Goal: Information Seeking & Learning: Compare options

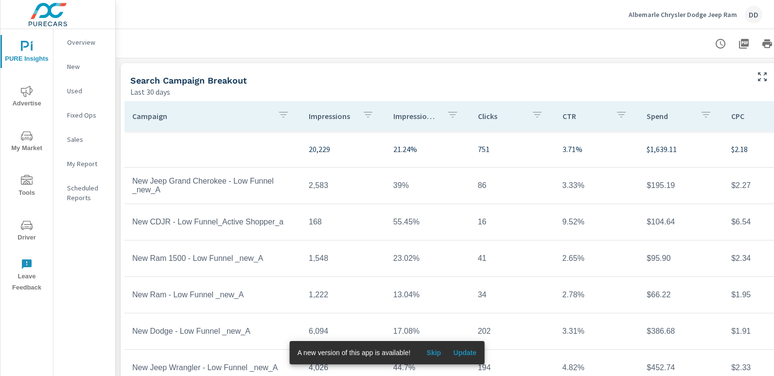
scroll to position [0, 69]
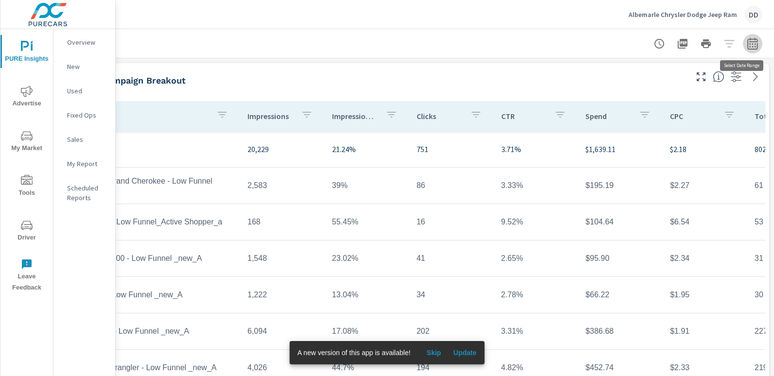
click at [751, 51] on button "button" at bounding box center [752, 43] width 19 height 19
select select "Last 30 days"
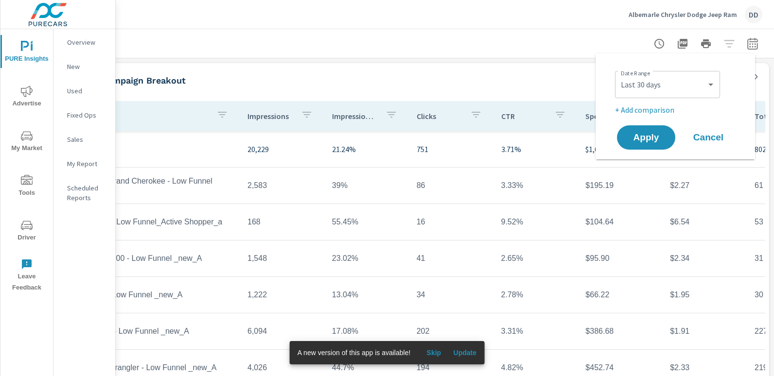
click at [651, 107] on p "+ Add comparison" at bounding box center [677, 110] width 124 height 12
select select "Previous period"
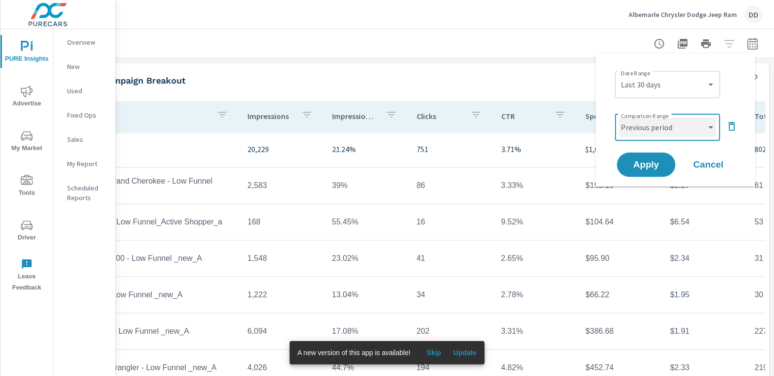
click at [648, 124] on select "Custom Previous period Previous month Previous year" at bounding box center [667, 127] width 97 height 19
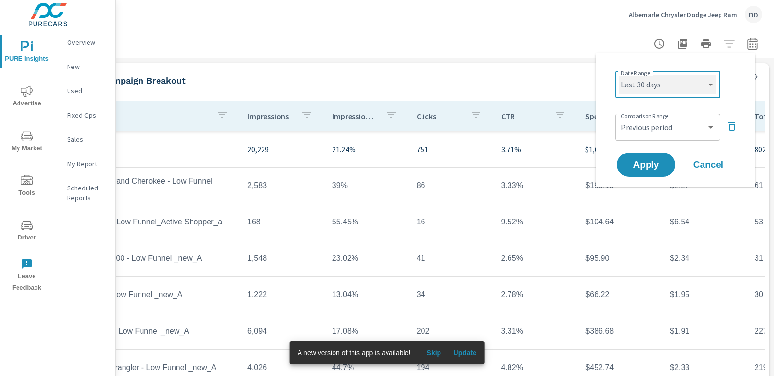
click at [645, 88] on select "Custom [DATE] Last week Last 7 days Last 14 days Last 30 days Last 45 days Last…" at bounding box center [667, 84] width 97 height 19
click at [619, 75] on select "Custom [DATE] Last week Last 7 days Last 14 days Last 30 days Last 45 days Last…" at bounding box center [667, 84] width 97 height 19
select select "Month to date"
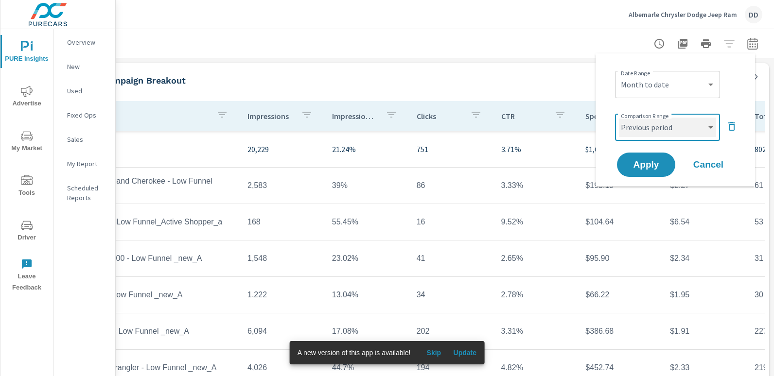
click at [650, 132] on select "Custom Previous period Previous month Previous year" at bounding box center [667, 127] width 97 height 19
click at [619, 118] on select "Custom Previous period Previous month Previous year" at bounding box center [667, 127] width 97 height 19
select select "custom"
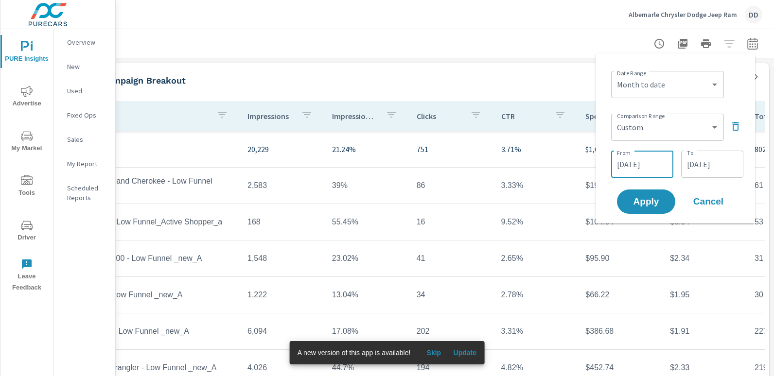
click at [643, 164] on input "[DATE]" at bounding box center [642, 164] width 54 height 19
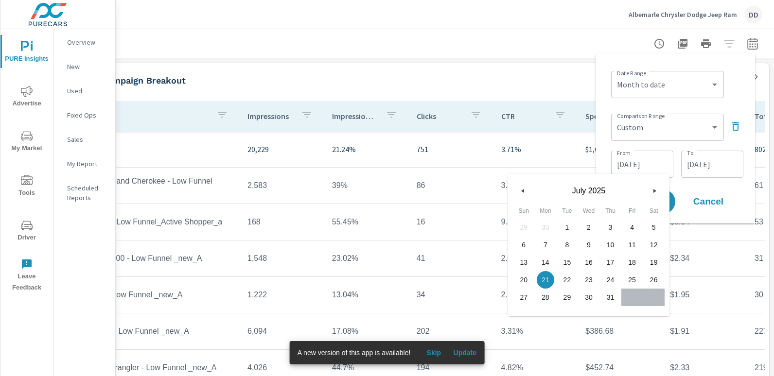
click at [566, 226] on span "1" at bounding box center [567, 227] width 22 height 13
type input "[DATE]"
click at [705, 162] on input "[DATE]" at bounding box center [712, 164] width 54 height 19
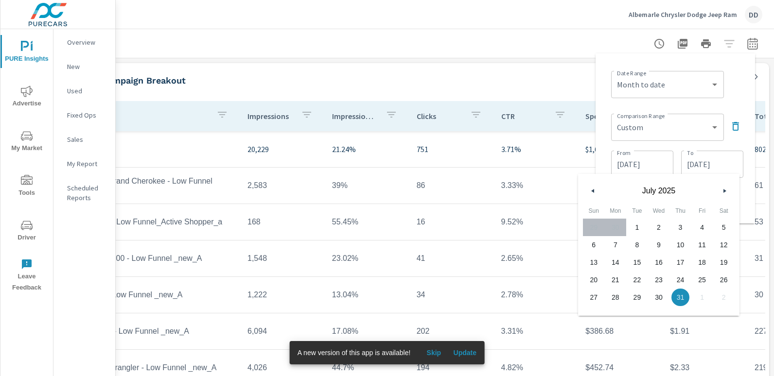
click at [704, 239] on span "11" at bounding box center [702, 245] width 22 height 13
type input "[DATE]"
click at [738, 77] on div "Date Range Custom [DATE] Last week Last 7 days Last 14 days Last 30 days Last 4…" at bounding box center [677, 83] width 132 height 33
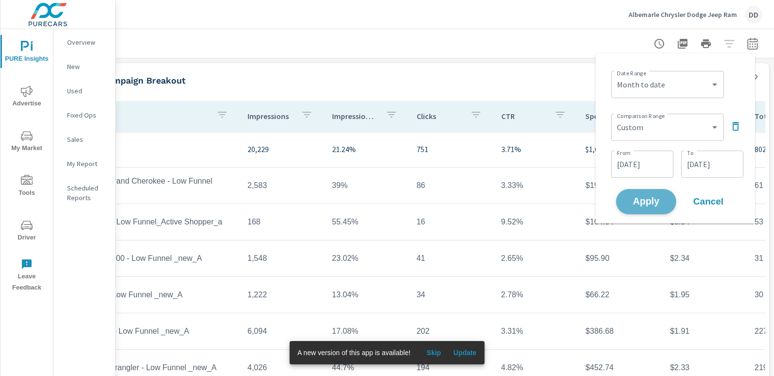
click at [654, 201] on span "Apply" at bounding box center [646, 201] width 40 height 9
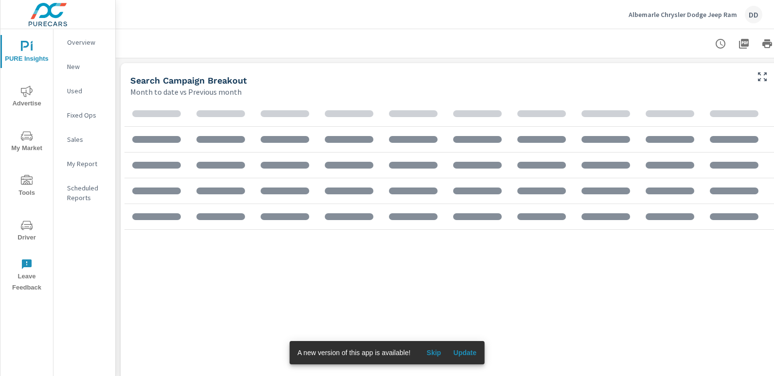
scroll to position [1250, 735]
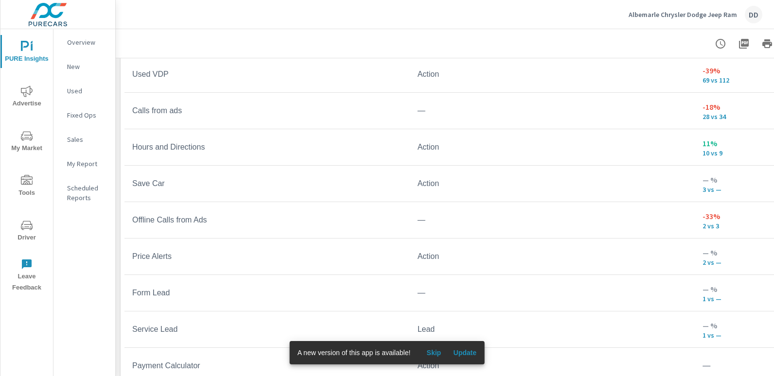
scroll to position [885, 69]
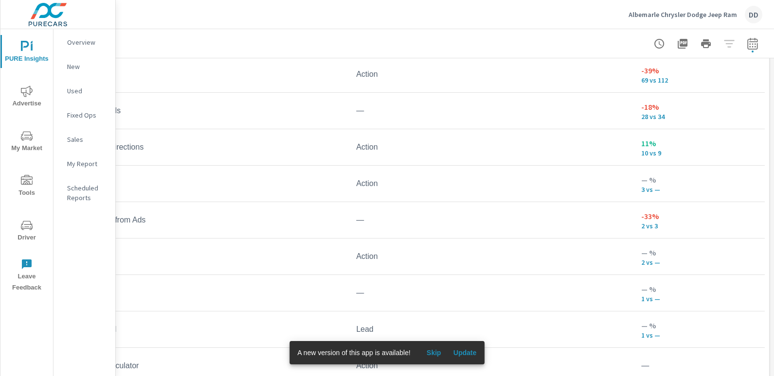
scroll to position [26, 0]
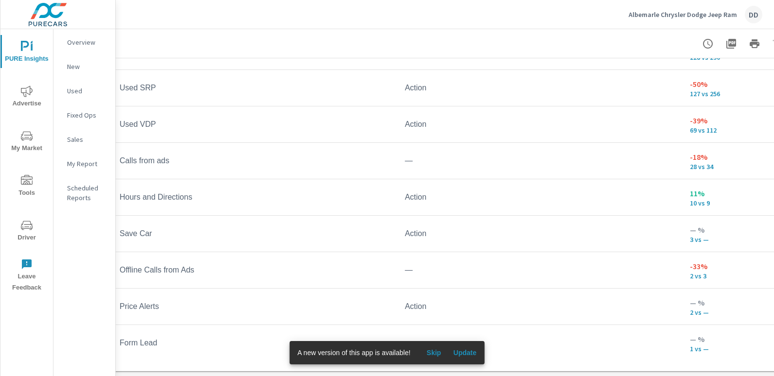
scroll to position [924, 69]
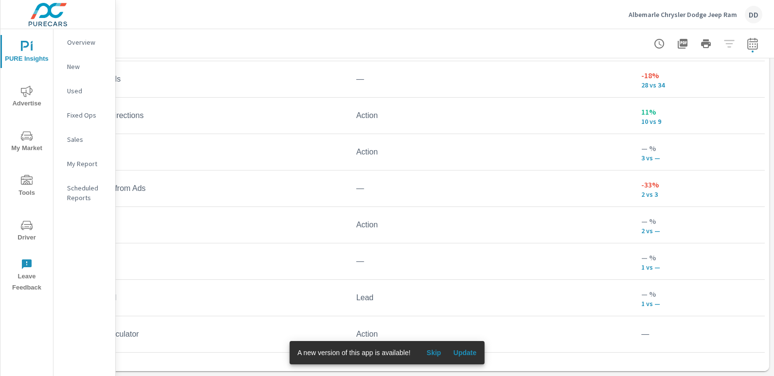
scroll to position [924, 0]
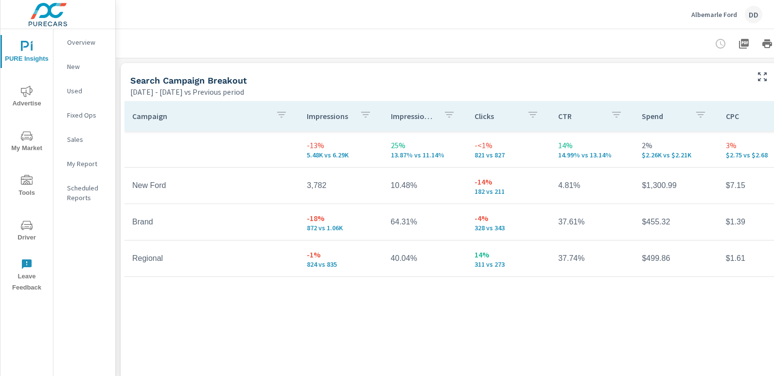
scroll to position [0, 69]
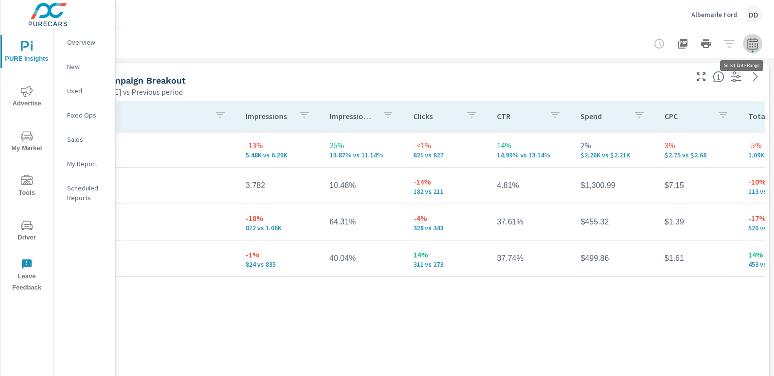
click at [747, 47] on icon "button" at bounding box center [753, 44] width 12 height 12
select select "Previous period"
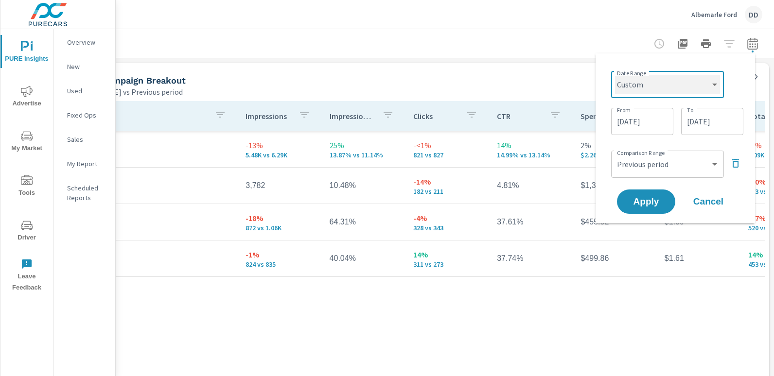
click at [649, 91] on select "Custom [DATE] Last week Last 7 days Last 14 days Last 30 days Last 45 days Last…" at bounding box center [667, 84] width 105 height 19
click at [615, 75] on select "Custom [DATE] Last week Last 7 days Last 14 days Last 30 days Last 45 days Last…" at bounding box center [667, 84] width 105 height 19
select select "Month to date"
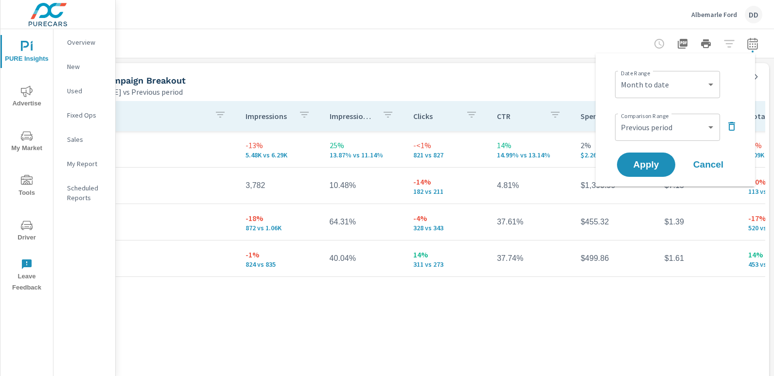
click at [645, 137] on div "Custom Previous period Previous month Previous year ​" at bounding box center [667, 127] width 105 height 27
click at [646, 131] on select "Custom Previous period Previous month Previous year" at bounding box center [667, 127] width 97 height 19
click at [619, 118] on select "Custom Previous period Previous month Previous year" at bounding box center [667, 127] width 97 height 19
select select "custom"
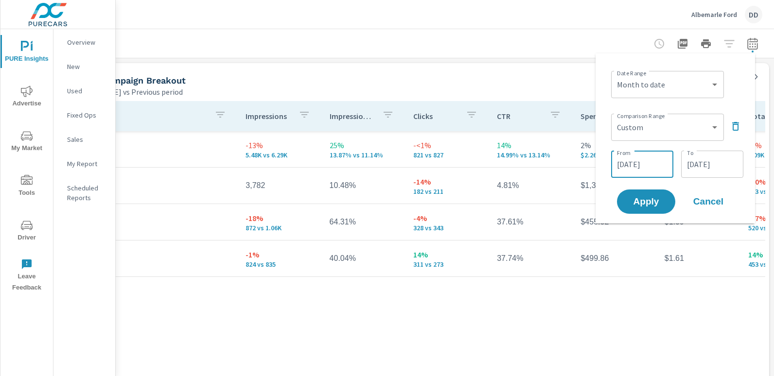
click at [643, 167] on input "[DATE]" at bounding box center [642, 164] width 54 height 19
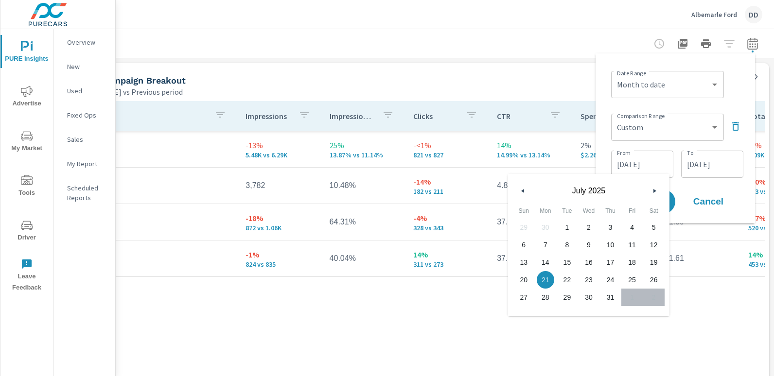
click at [654, 188] on button "button" at bounding box center [655, 191] width 12 height 12
click at [572, 230] on span "1" at bounding box center [567, 227] width 22 height 13
type input "[DATE]"
click at [710, 169] on input "[DATE]" at bounding box center [712, 164] width 54 height 19
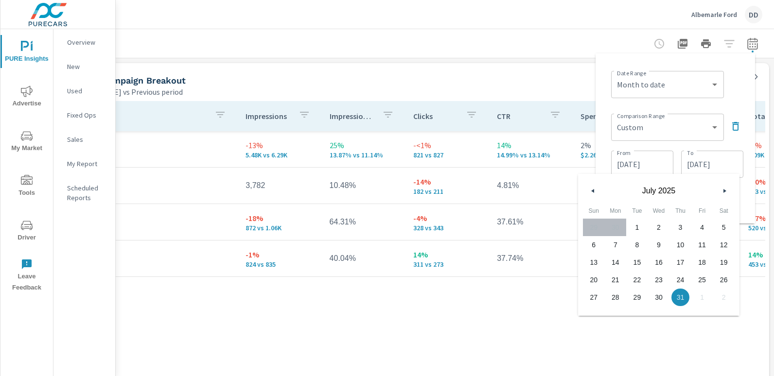
click at [699, 244] on span "11" at bounding box center [702, 245] width 22 height 13
type input "[DATE]"
click at [738, 103] on div "Date Range Custom Yesterday Last week Last 7 days Last 14 days Last 30 days Las…" at bounding box center [675, 138] width 144 height 155
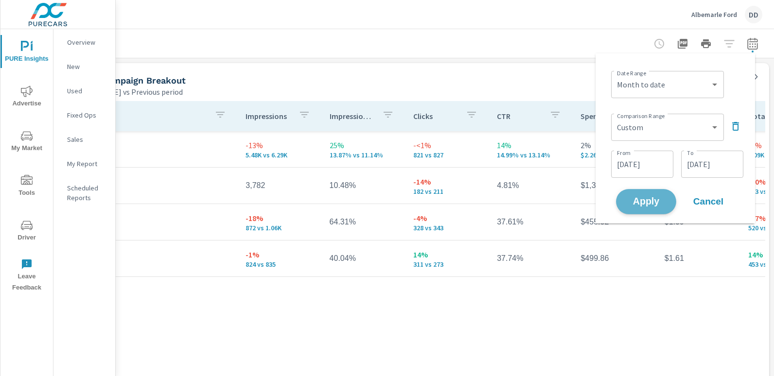
click at [648, 199] on span "Apply" at bounding box center [646, 201] width 40 height 9
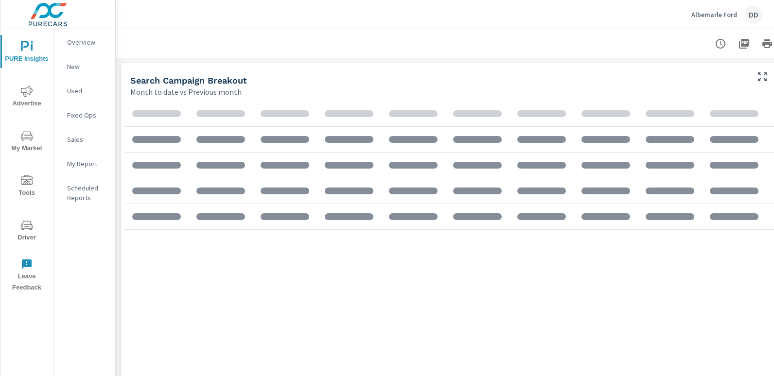
scroll to position [914, 735]
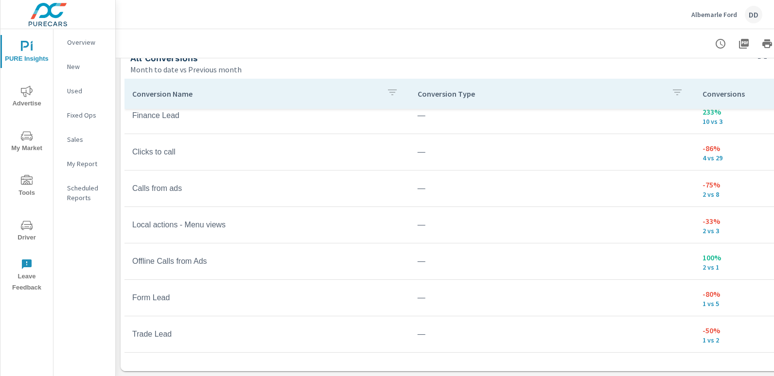
scroll to position [589, 69]
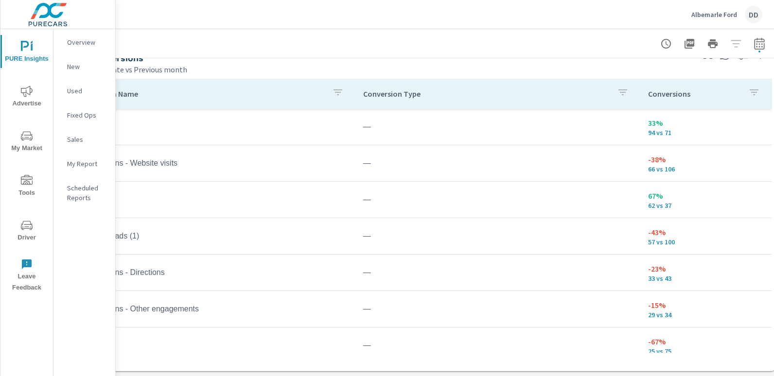
scroll to position [589, 69]
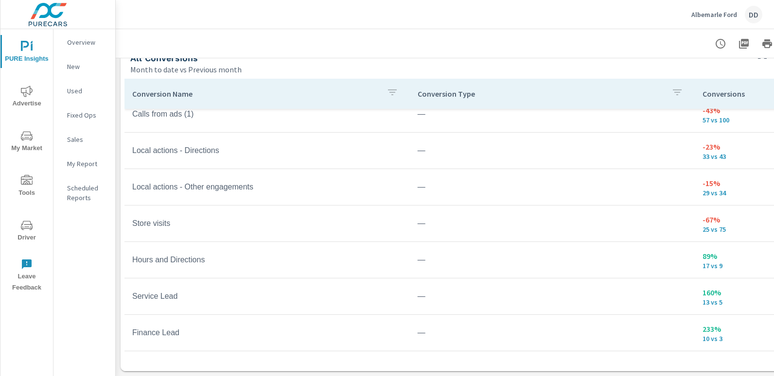
scroll to position [589, 69]
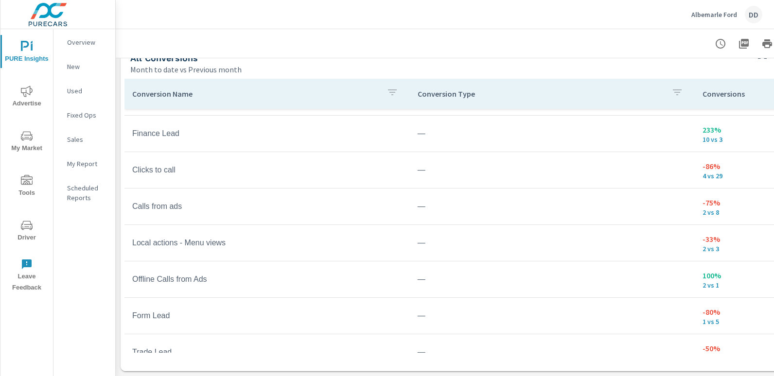
scroll to position [589, 69]
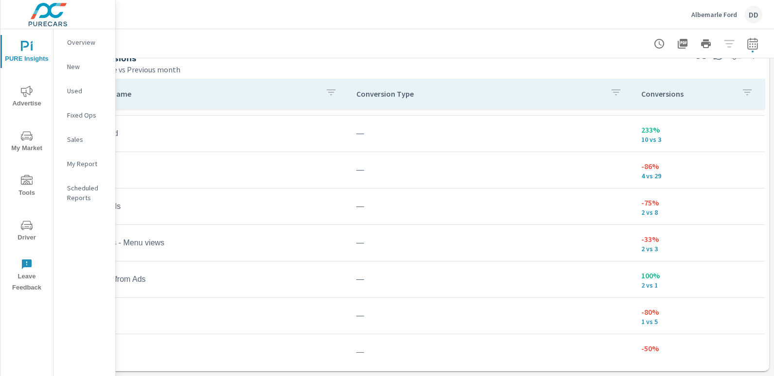
scroll to position [340, 0]
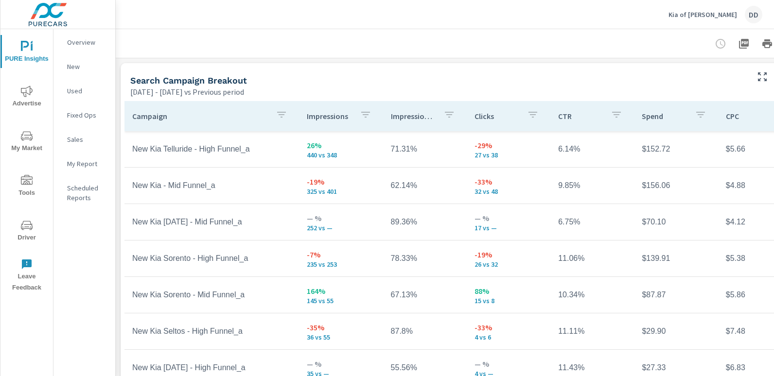
scroll to position [0, 69]
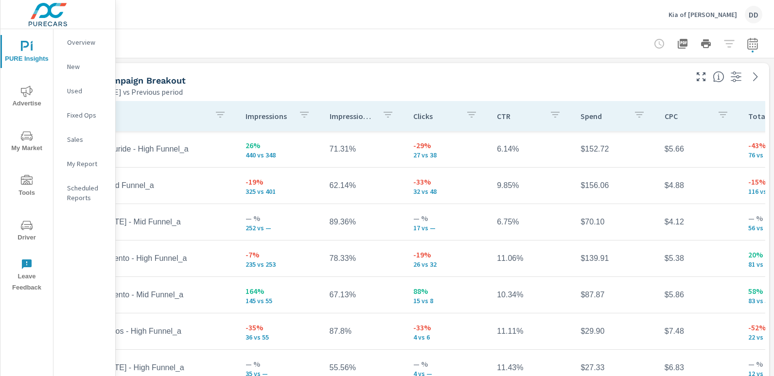
click at [751, 52] on div at bounding box center [706, 43] width 113 height 19
click at [747, 48] on icon "button" at bounding box center [753, 44] width 12 height 12
select select "Previous period"
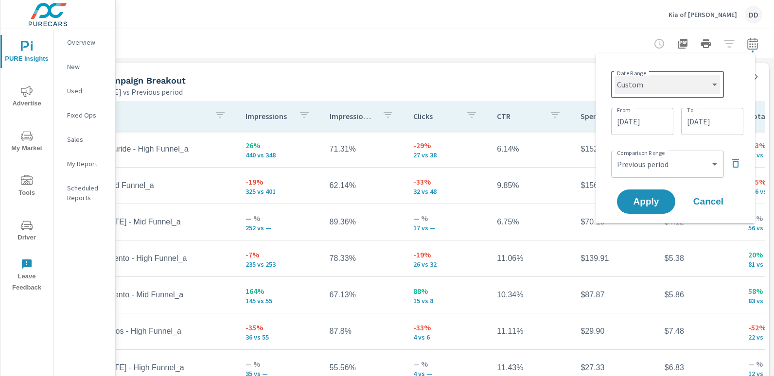
click at [660, 87] on select "Custom [DATE] Last week Last 7 days Last 14 days Last 30 days Last 45 days Last…" at bounding box center [667, 84] width 105 height 19
click at [615, 75] on select "Custom [DATE] Last week Last 7 days Last 14 days Last 30 days Last 45 days Last…" at bounding box center [667, 84] width 105 height 19
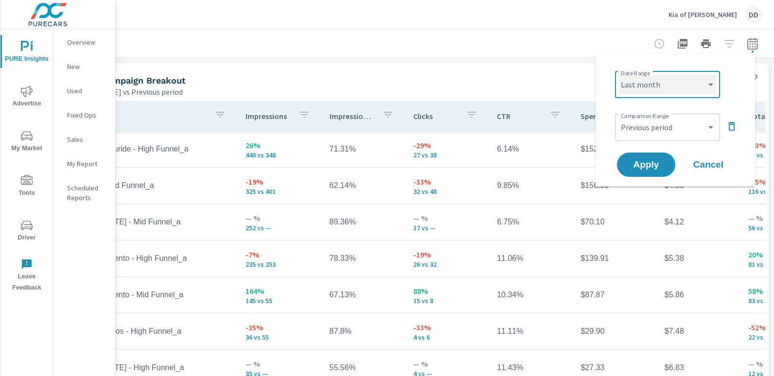
click at [651, 82] on select "Custom [DATE] Last week Last 7 days Last 14 days Last 30 days Last 45 days Last…" at bounding box center [667, 84] width 97 height 19
click at [619, 75] on select "Custom [DATE] Last week Last 7 days Last 14 days Last 30 days Last 45 days Last…" at bounding box center [667, 84] width 97 height 19
select select "Month to date"
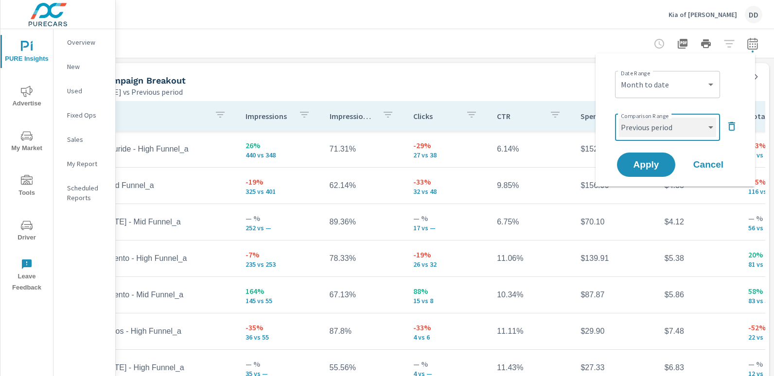
click at [641, 131] on select "Custom Previous period Previous month Previous year" at bounding box center [667, 127] width 97 height 19
click at [619, 118] on select "Custom Previous period Previous month Previous year" at bounding box center [667, 127] width 97 height 19
select select "custom"
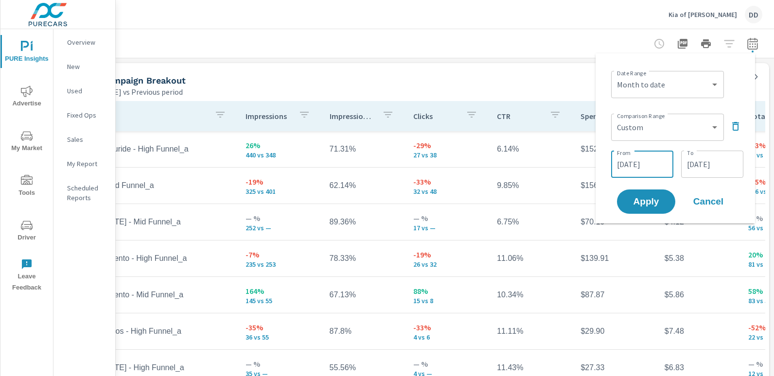
click at [641, 162] on input "07/21/2025" at bounding box center [642, 164] width 54 height 19
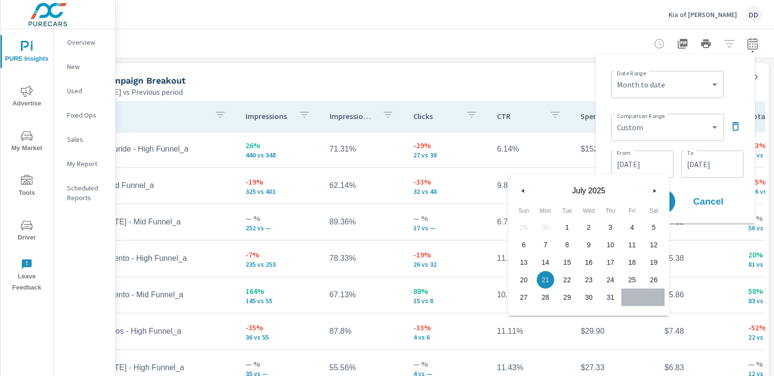
click at [564, 225] on span "1" at bounding box center [567, 227] width 22 height 13
type input "[DATE]"
click at [710, 162] on input "07/31/2025" at bounding box center [712, 164] width 54 height 19
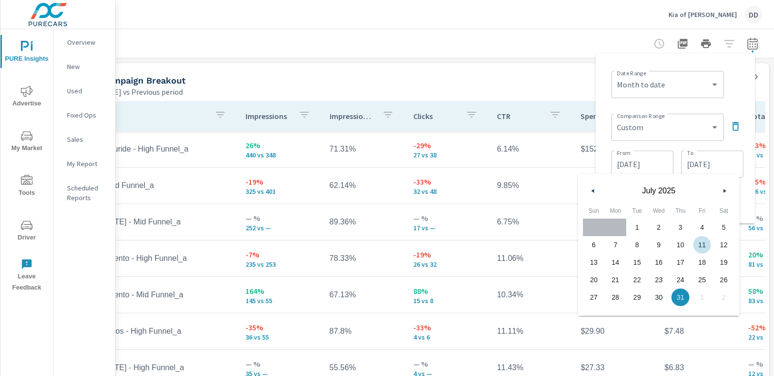
click at [698, 242] on span "11" at bounding box center [702, 245] width 22 height 13
type input "[DATE]"
click at [736, 91] on div "Date Range Custom [DATE] Last week Last 7 days Last 14 days Last 30 days Last 4…" at bounding box center [677, 83] width 132 height 33
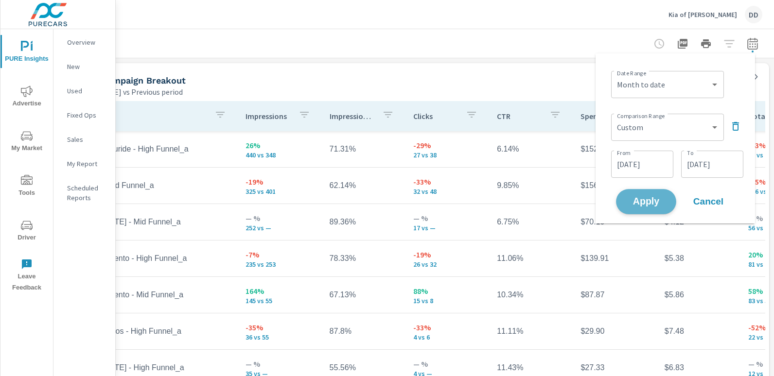
click at [649, 197] on span "Apply" at bounding box center [646, 201] width 40 height 9
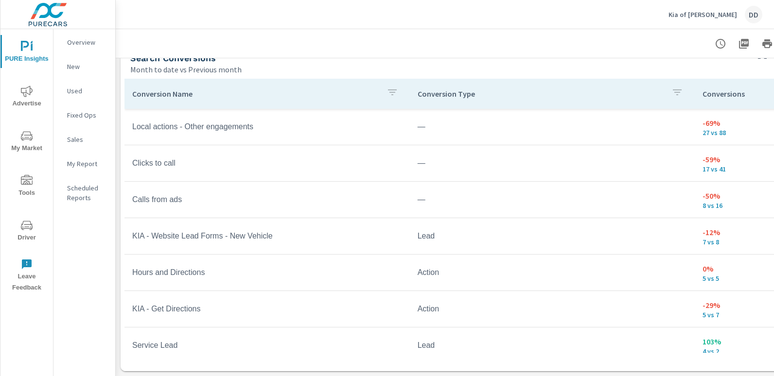
scroll to position [924, 69]
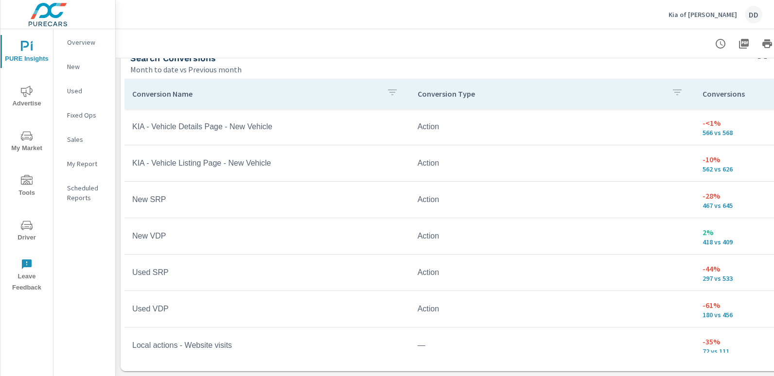
scroll to position [924, 69]
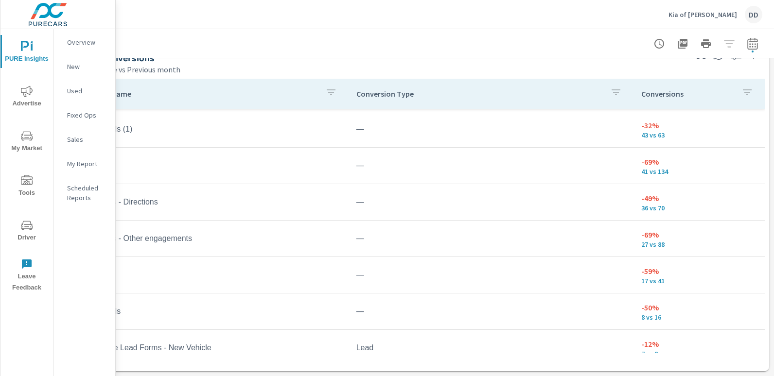
scroll to position [924, 69]
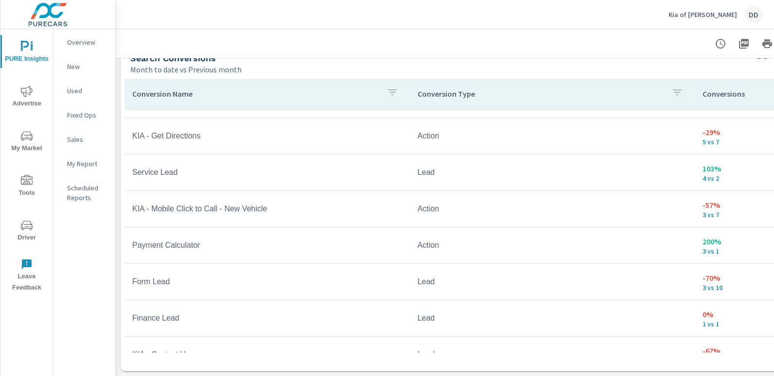
scroll to position [924, 69]
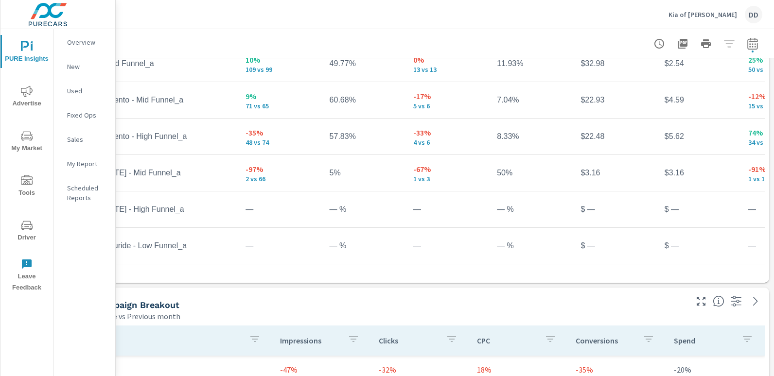
scroll to position [169, 69]
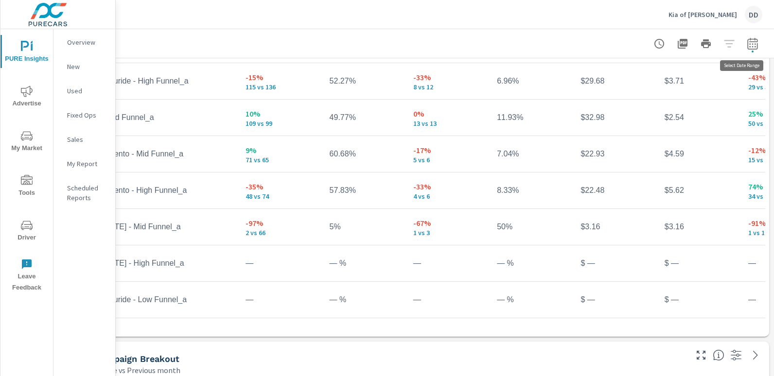
click at [747, 49] on icon "button" at bounding box center [752, 43] width 10 height 12
select select "Month to date"
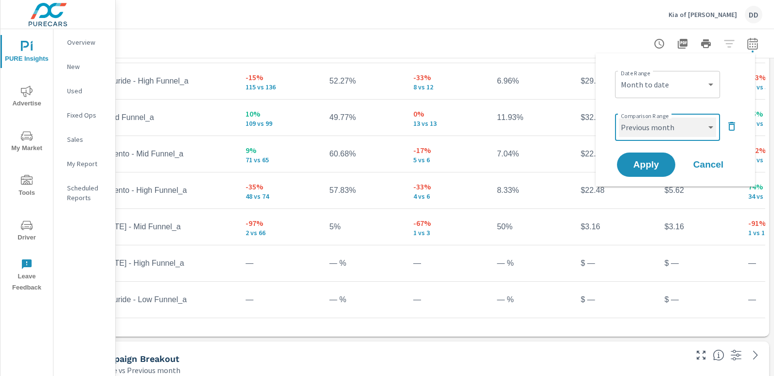
click at [681, 127] on select "Custom Previous period Previous month Previous year" at bounding box center [667, 127] width 97 height 19
click at [619, 118] on select "Custom Previous period Previous month Previous year" at bounding box center [667, 127] width 97 height 19
select select "custom"
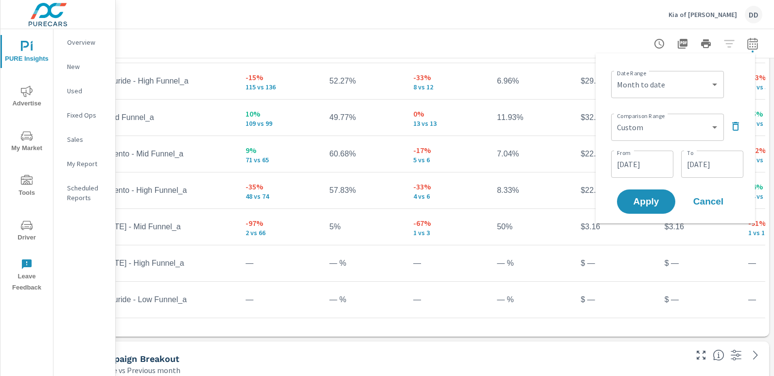
click at [560, 16] on div "Kia of Billings DD" at bounding box center [444, 14] width 635 height 29
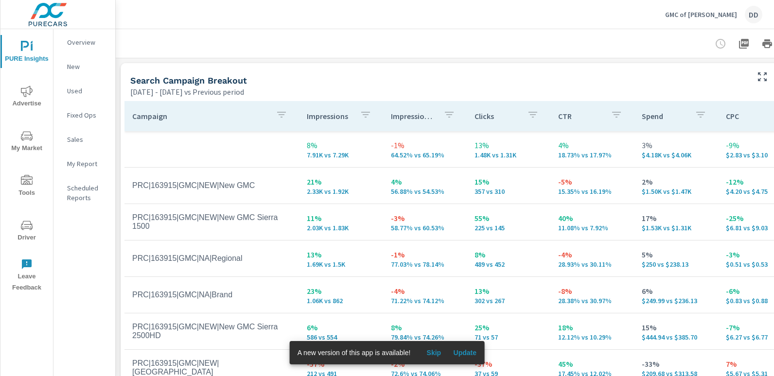
scroll to position [0, 69]
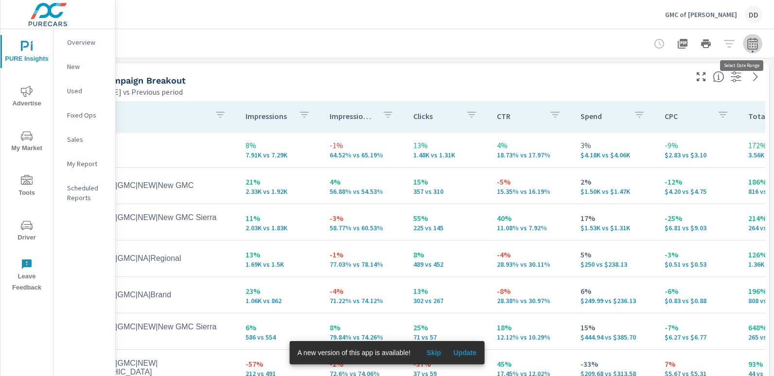
click at [749, 39] on icon "button" at bounding box center [752, 43] width 10 height 12
select select "Previous period"
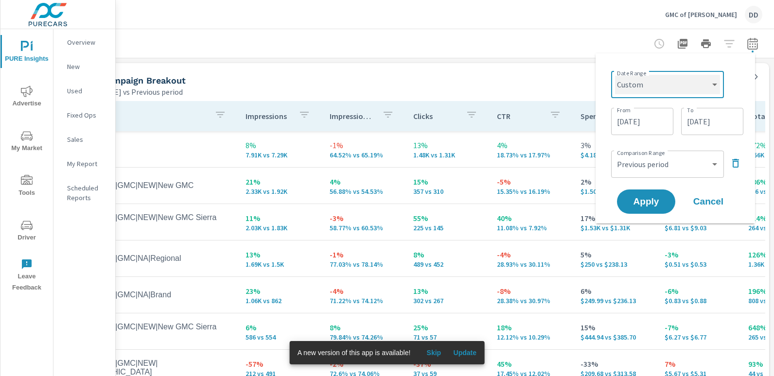
click at [654, 90] on select "Custom [DATE] Last week Last 7 days Last 14 days Last 30 days Last 45 days Last…" at bounding box center [667, 84] width 105 height 19
click at [615, 75] on select "Custom [DATE] Last week Last 7 days Last 14 days Last 30 days Last 45 days Last…" at bounding box center [667, 84] width 105 height 19
select select "Month to date"
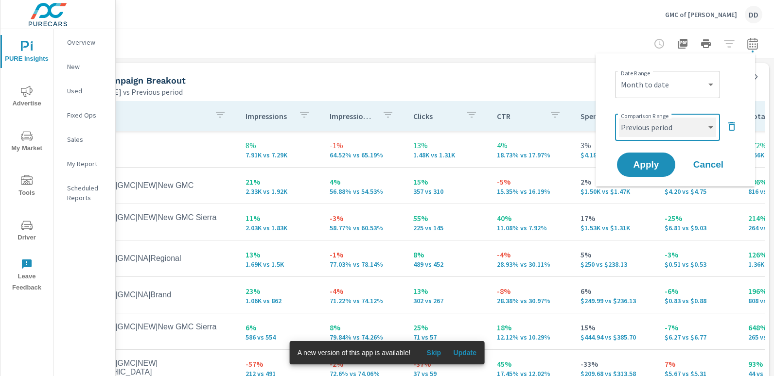
click at [650, 122] on select "Custom Previous period Previous month Previous year" at bounding box center [667, 127] width 97 height 19
click at [619, 118] on select "Custom Previous period Previous month Previous year" at bounding box center [667, 127] width 97 height 19
select select "custom"
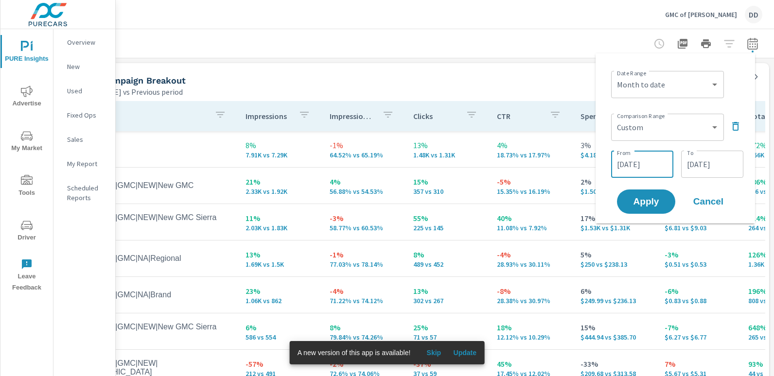
click at [645, 160] on input "[DATE]" at bounding box center [642, 164] width 54 height 19
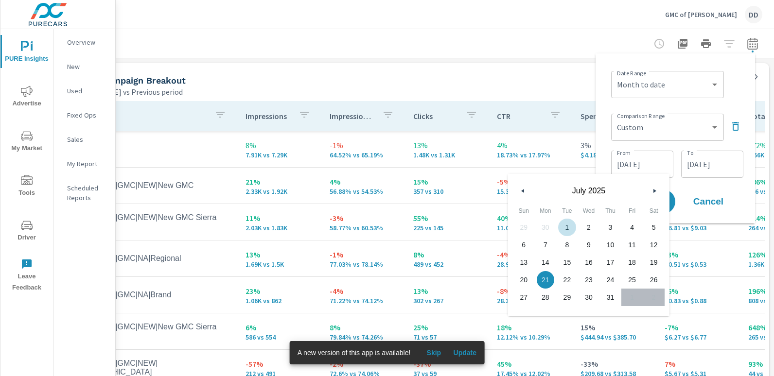
click at [564, 223] on span "1" at bounding box center [567, 227] width 22 height 13
type input "[DATE]"
click at [707, 162] on input "[DATE]" at bounding box center [712, 164] width 54 height 19
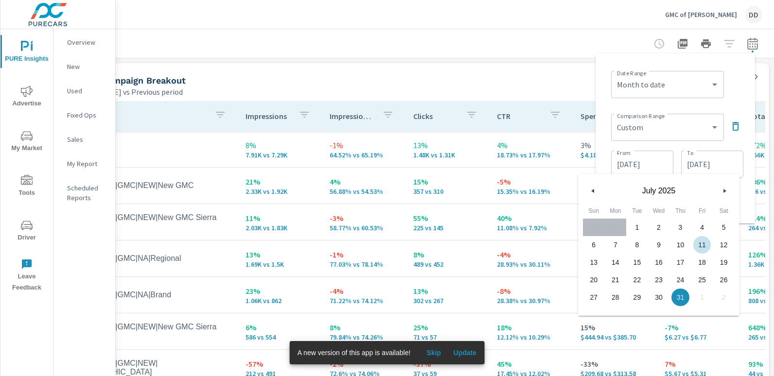
click at [700, 240] on span "11" at bounding box center [702, 245] width 22 height 13
type input "[DATE]"
click at [729, 81] on div "Date Range Custom [DATE] Last week Last 7 days Last 14 days Last 30 days Last 4…" at bounding box center [677, 83] width 132 height 33
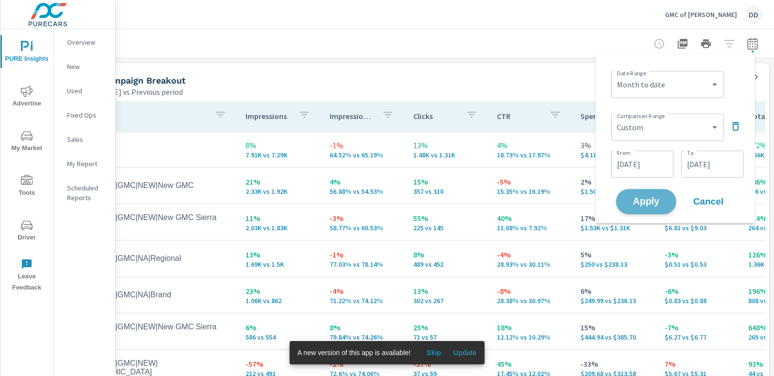
click at [651, 197] on span "Apply" at bounding box center [646, 201] width 40 height 9
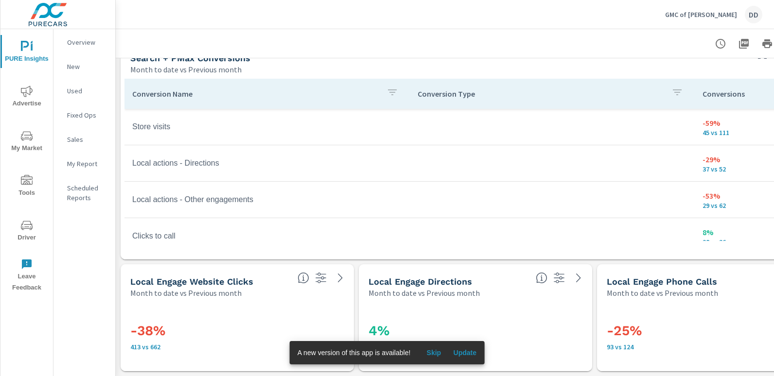
scroll to position [812, 69]
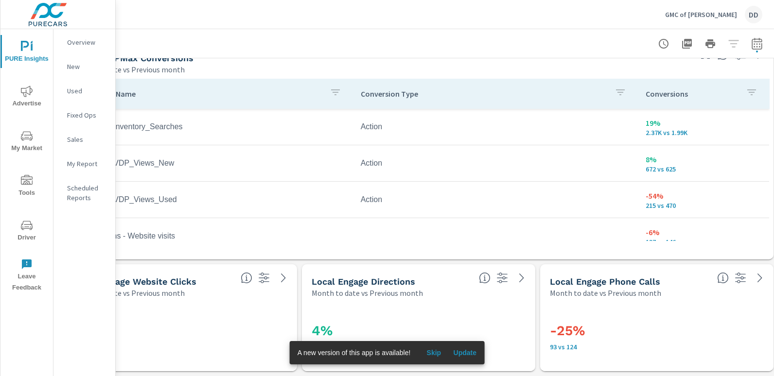
scroll to position [812, 69]
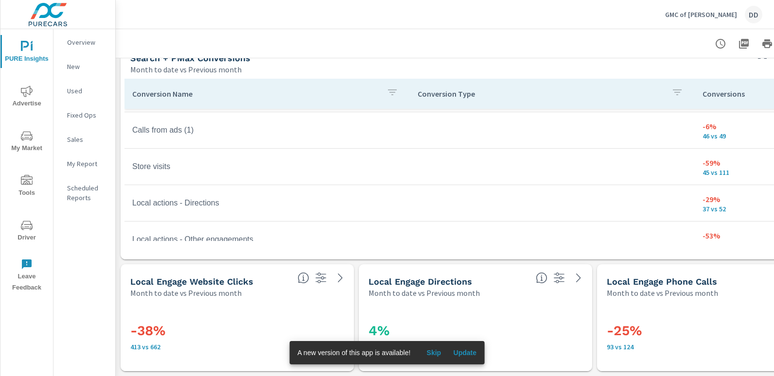
scroll to position [812, 69]
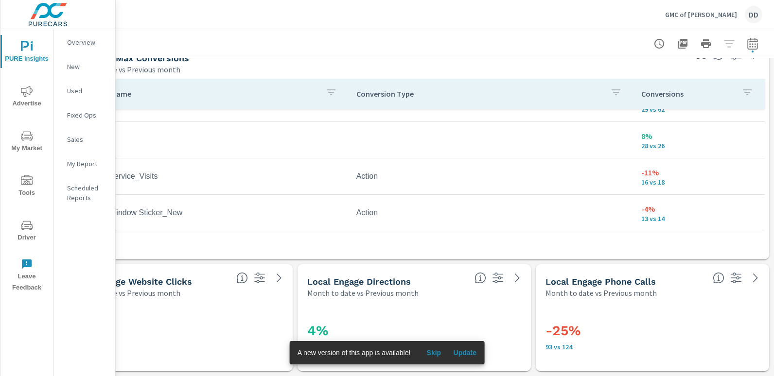
scroll to position [298, 0]
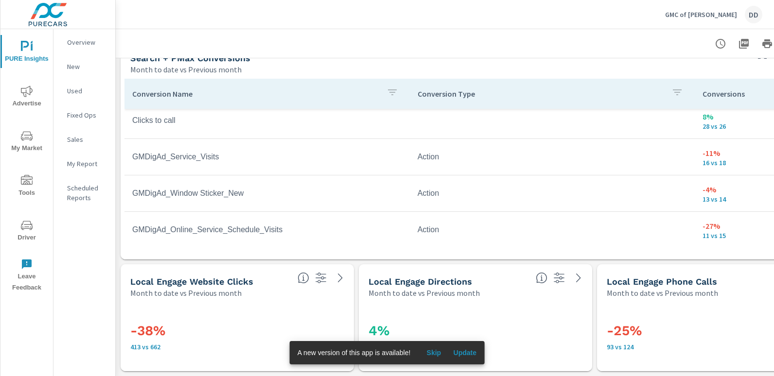
scroll to position [812, 69]
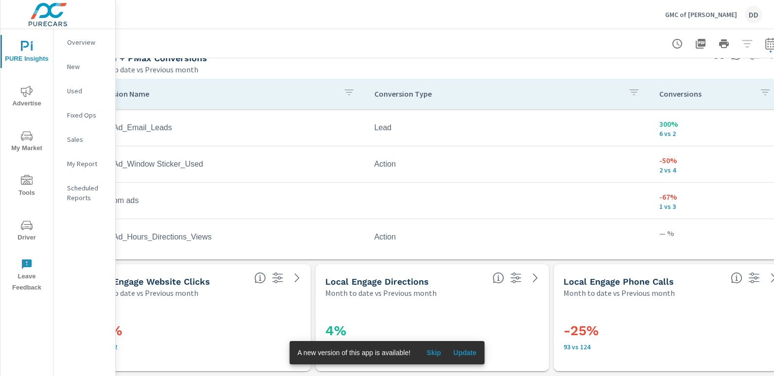
scroll to position [812, 69]
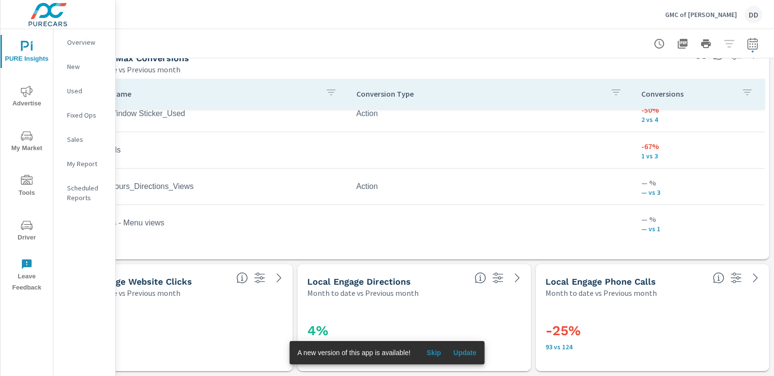
scroll to position [525, 0]
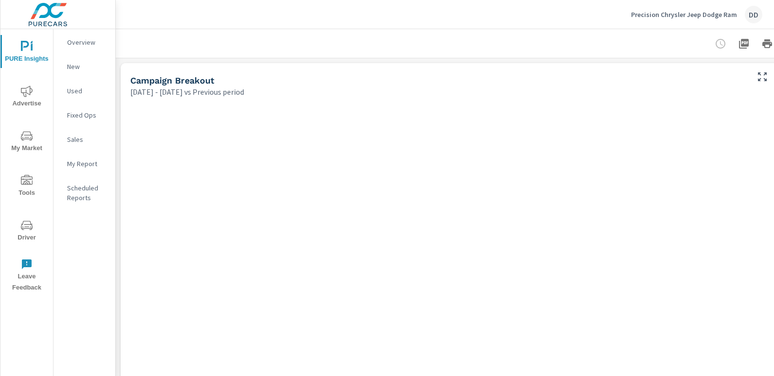
scroll to position [1026, 735]
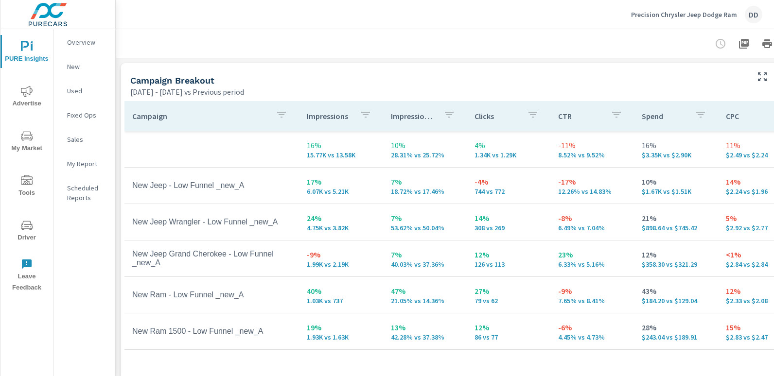
scroll to position [0, 69]
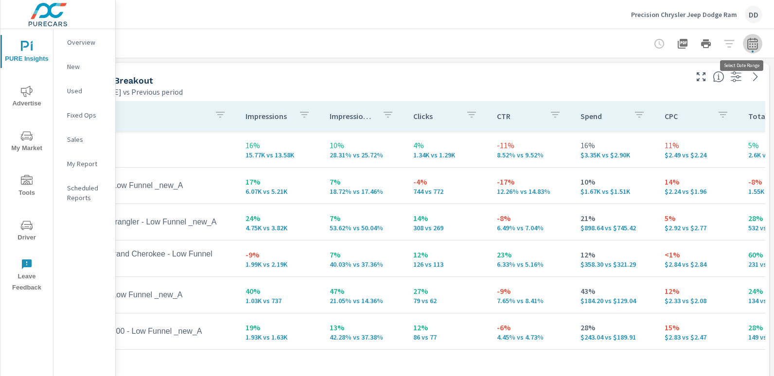
click at [747, 45] on icon "button" at bounding box center [752, 43] width 10 height 12
select select "Previous period"
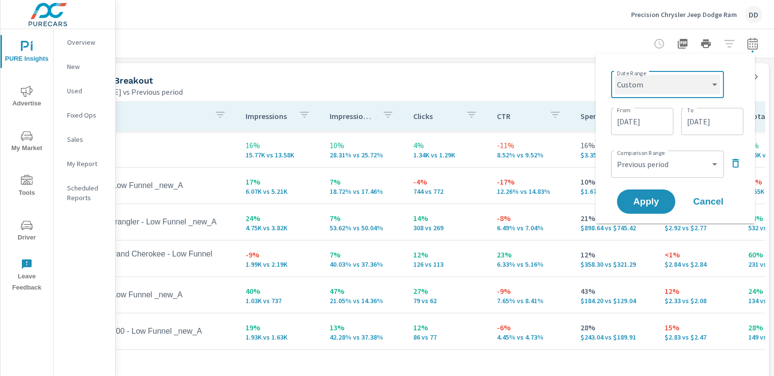
click at [654, 88] on select "Custom [DATE] Last week Last 7 days Last 14 days Last 30 days Last 45 days Last…" at bounding box center [667, 84] width 105 height 19
click at [615, 75] on select "Custom [DATE] Last week Last 7 days Last 14 days Last 30 days Last 45 days Last…" at bounding box center [667, 84] width 105 height 19
select select "Month to date"
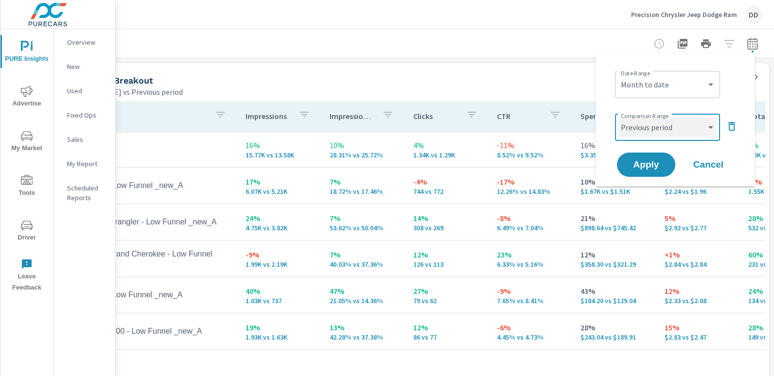
click at [644, 123] on select "Custom Previous period Previous month Previous year" at bounding box center [667, 127] width 97 height 19
click at [619, 118] on select "Custom Previous period Previous month Previous year" at bounding box center [667, 127] width 97 height 19
select select "custom"
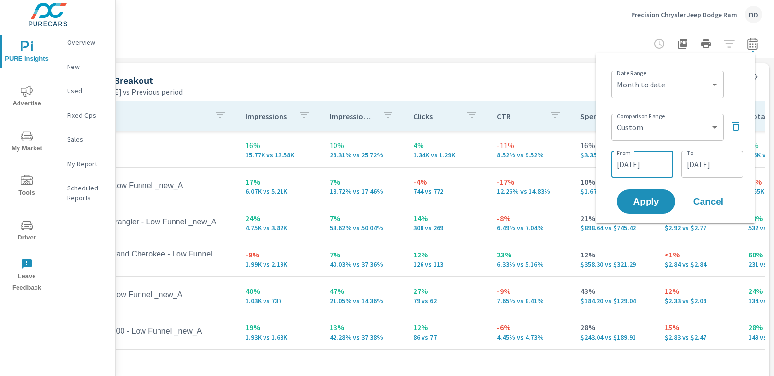
click at [639, 167] on input "[DATE]" at bounding box center [642, 164] width 54 height 19
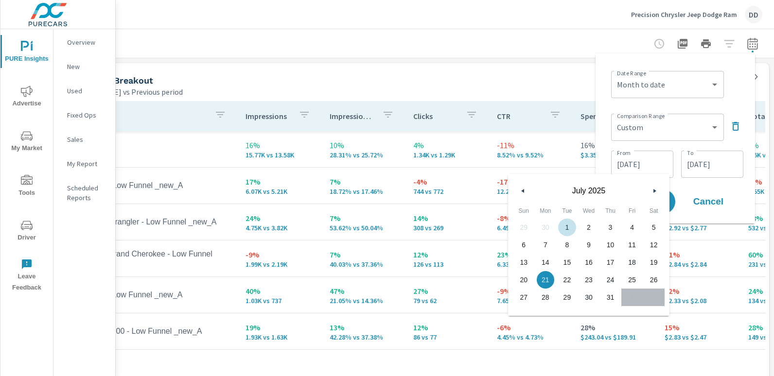
click at [565, 222] on span "1" at bounding box center [567, 227] width 22 height 13
type input "[DATE]"
click at [697, 162] on input "[DATE]" at bounding box center [712, 164] width 54 height 19
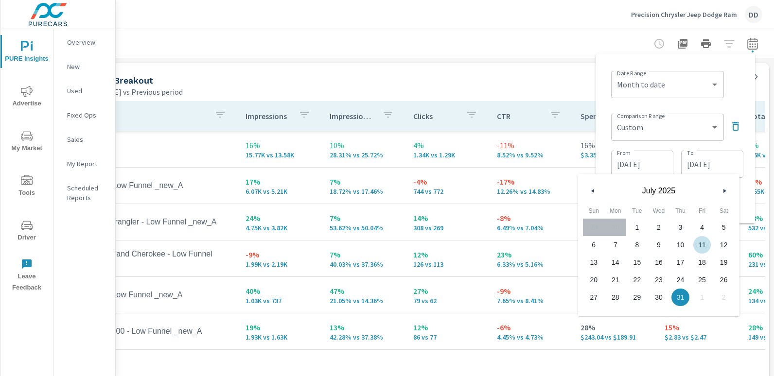
click at [704, 246] on span "11" at bounding box center [702, 245] width 22 height 13
type input "[DATE]"
click at [737, 92] on div "Date Range Custom [DATE] Last week Last 7 days Last 14 days Last 30 days Last 4…" at bounding box center [677, 83] width 132 height 33
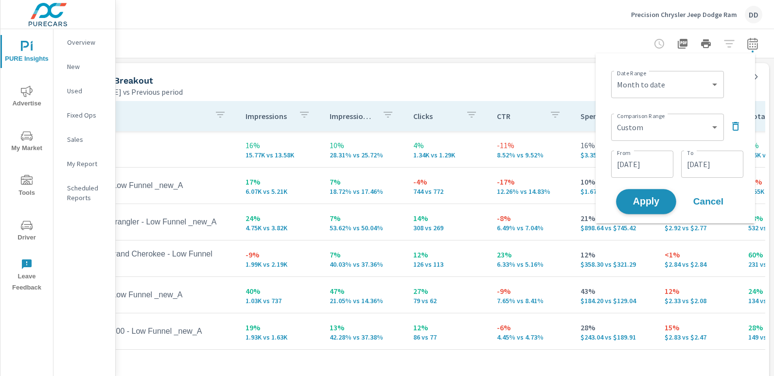
click at [651, 200] on span "Apply" at bounding box center [646, 201] width 40 height 9
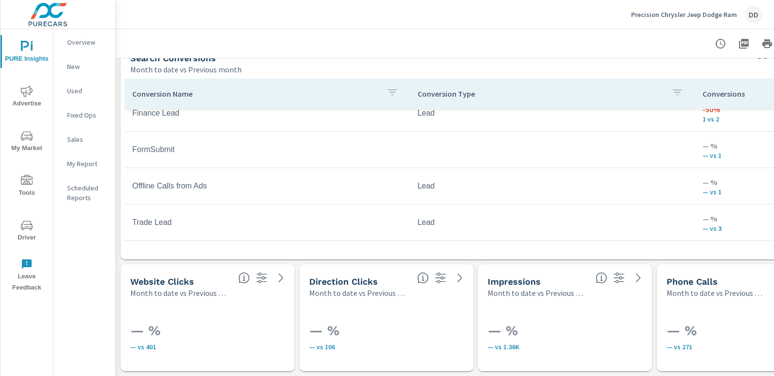
scroll to position [701, 69]
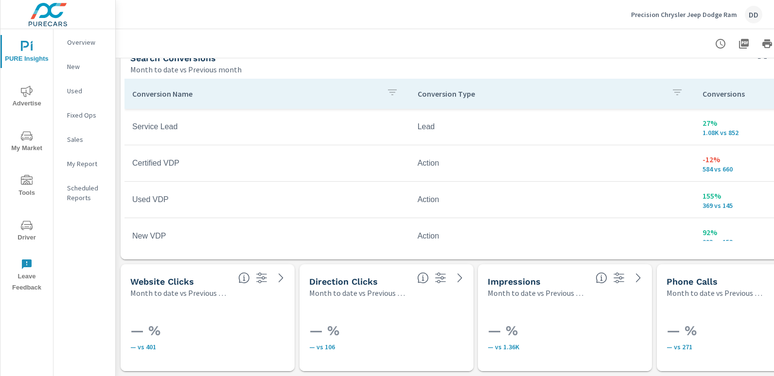
scroll to position [701, 69]
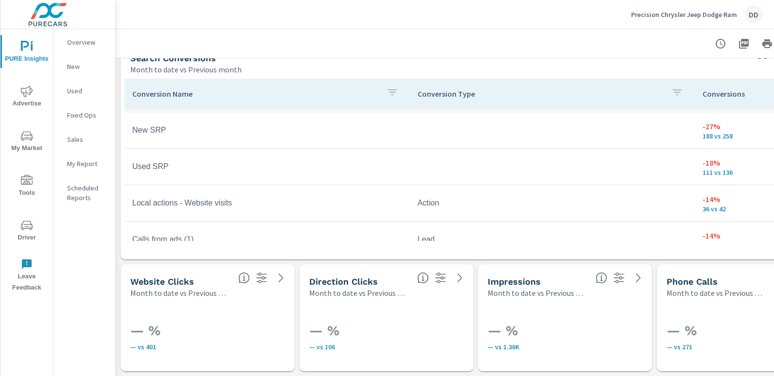
scroll to position [701, 69]
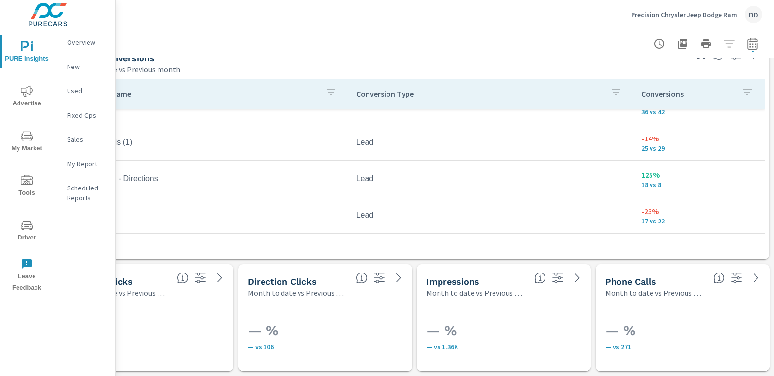
scroll to position [259, 0]
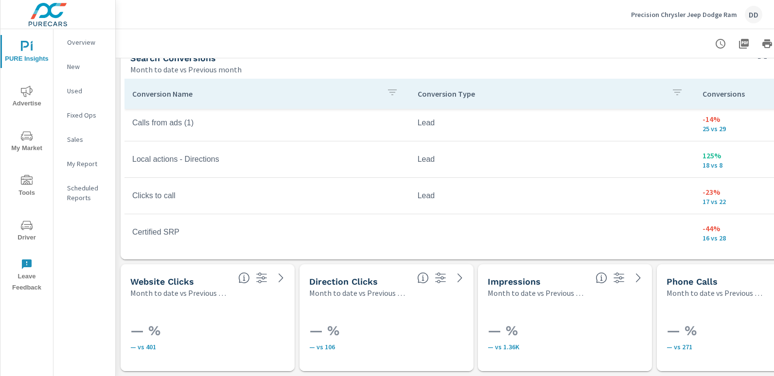
scroll to position [701, 69]
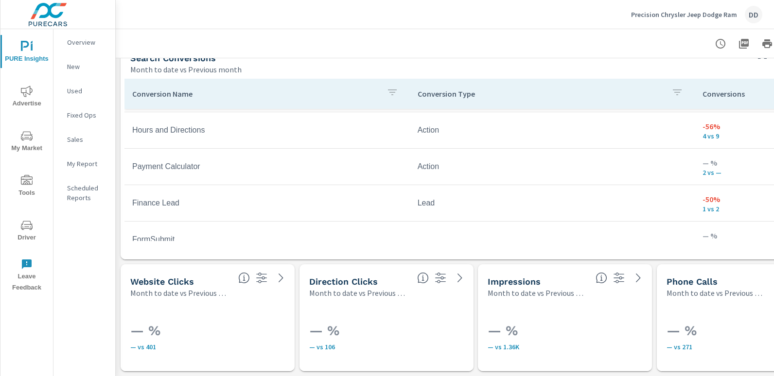
scroll to position [701, 69]
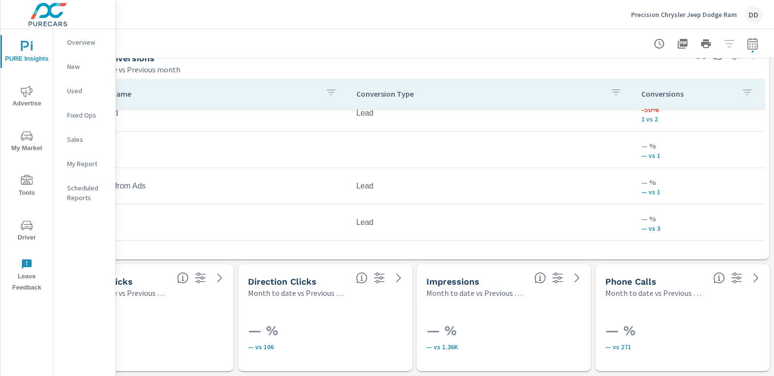
scroll to position [525, 0]
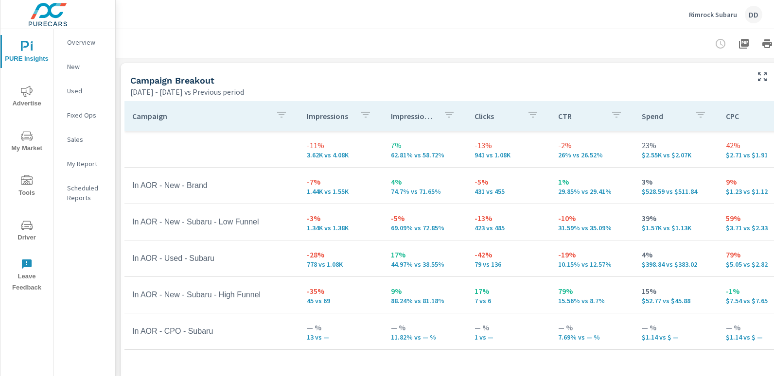
scroll to position [0, 69]
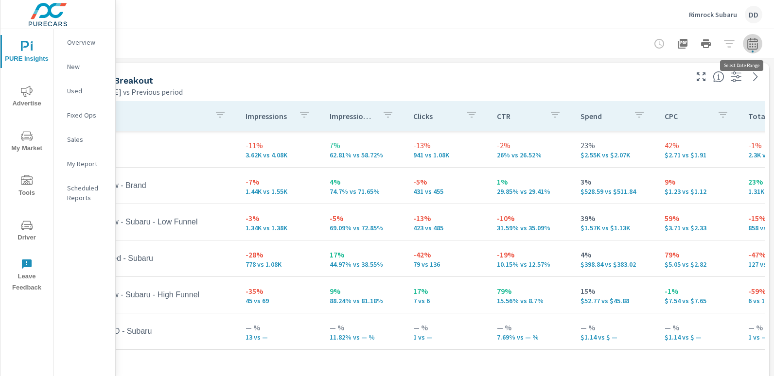
click at [747, 43] on icon "button" at bounding box center [753, 44] width 12 height 12
select select "Previous period"
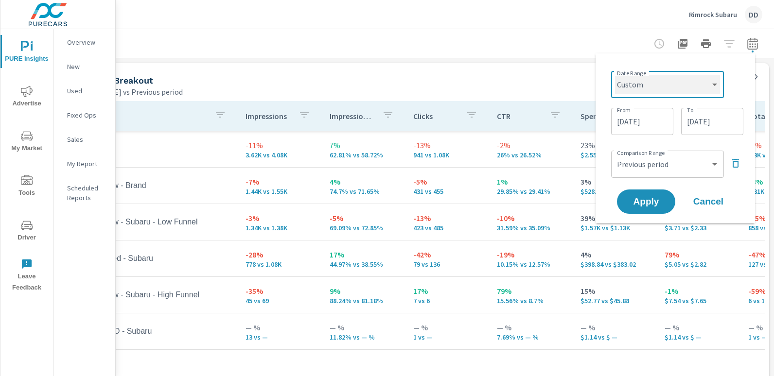
click at [683, 86] on select "Custom [DATE] Last week Last 7 days Last 14 days Last 30 days Last 45 days Last…" at bounding box center [667, 84] width 105 height 19
click at [615, 75] on select "Custom [DATE] Last week Last 7 days Last 14 days Last 30 days Last 45 days Last…" at bounding box center [667, 84] width 105 height 19
select select "Month to date"
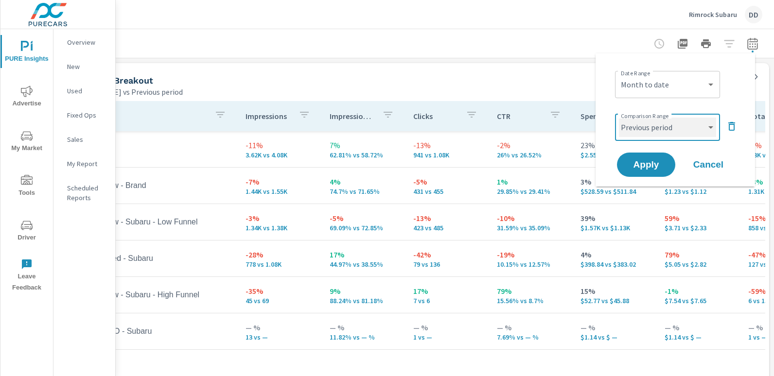
click at [639, 123] on select "Custom Previous period Previous month Previous year" at bounding box center [667, 127] width 97 height 19
click at [640, 139] on div "Custom Previous period Previous month Previous year ​" at bounding box center [667, 127] width 105 height 27
click at [644, 130] on select "Custom Previous period Previous month Previous year" at bounding box center [667, 127] width 97 height 19
click at [619, 118] on select "Custom Previous period Previous month Previous year" at bounding box center [667, 127] width 97 height 19
select select "custom"
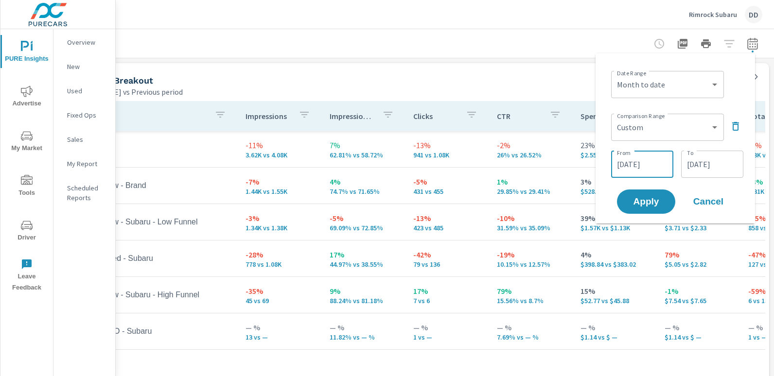
click at [624, 161] on input "[DATE]" at bounding box center [642, 164] width 54 height 19
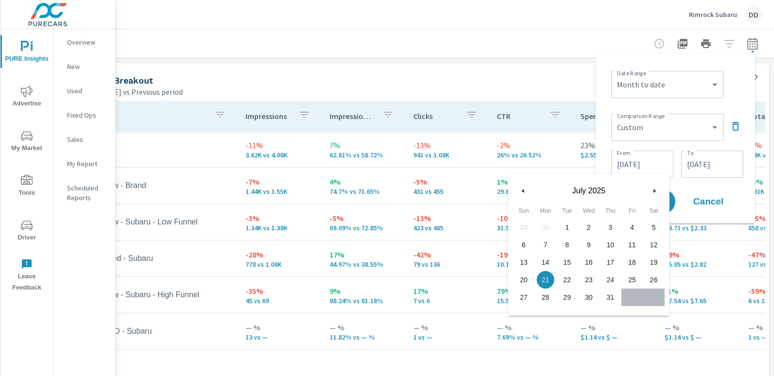
click at [563, 226] on span "1" at bounding box center [567, 227] width 22 height 13
type input "[DATE]"
click at [713, 160] on input "[DATE]" at bounding box center [712, 164] width 54 height 19
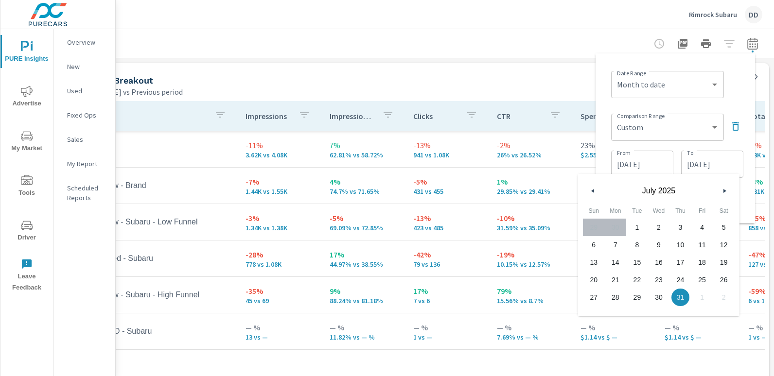
click at [697, 247] on span "11" at bounding box center [702, 245] width 22 height 13
type input "[DATE]"
click at [734, 93] on div "Date Range Custom [DATE] Last week Last 7 days Last 14 days Last 30 days Last 4…" at bounding box center [677, 83] width 132 height 33
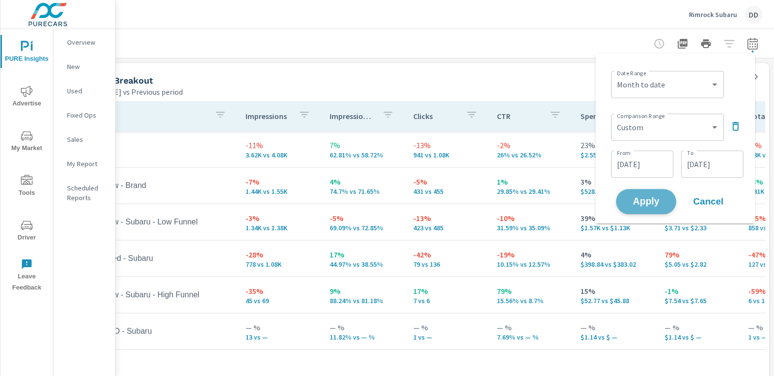
click at [646, 206] on span "Apply" at bounding box center [646, 201] width 40 height 9
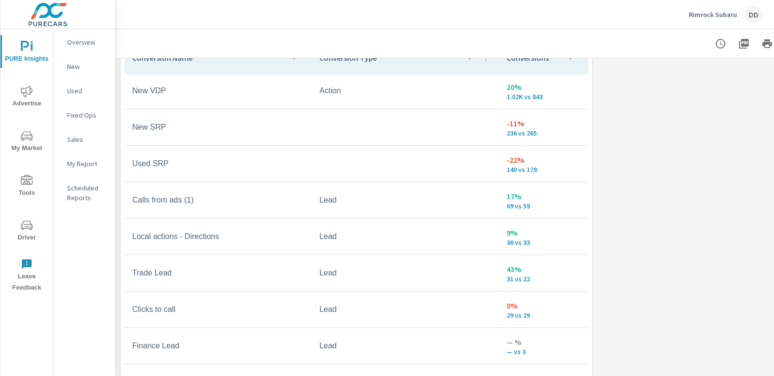
scroll to position [1218, 0]
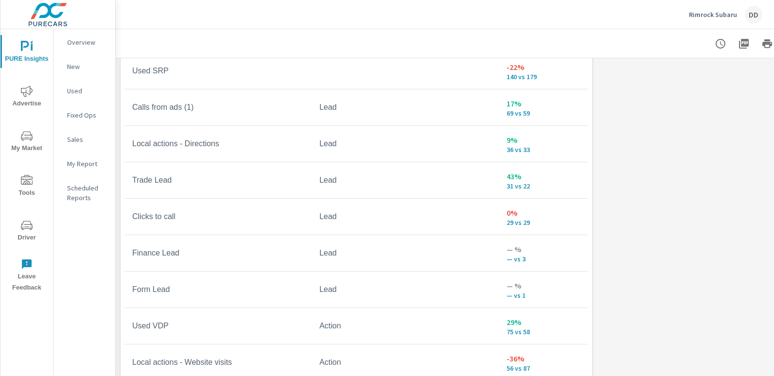
scroll to position [53, 0]
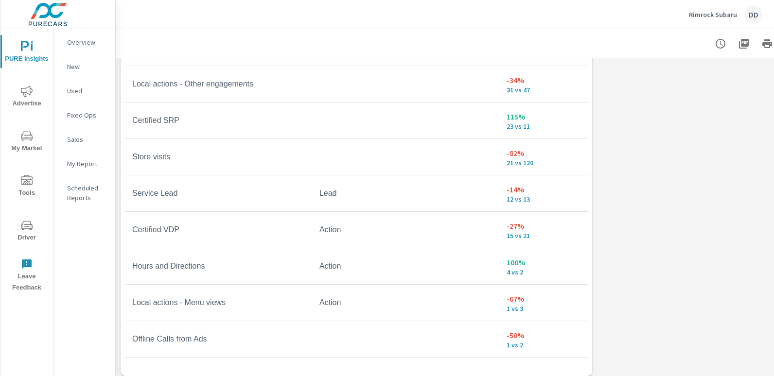
scroll to position [1260, 0]
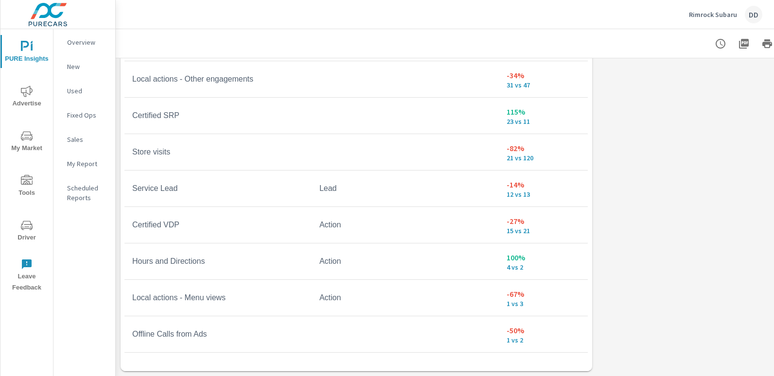
drag, startPoint x: 595, startPoint y: 292, endPoint x: 598, endPoint y: 264, distance: 27.4
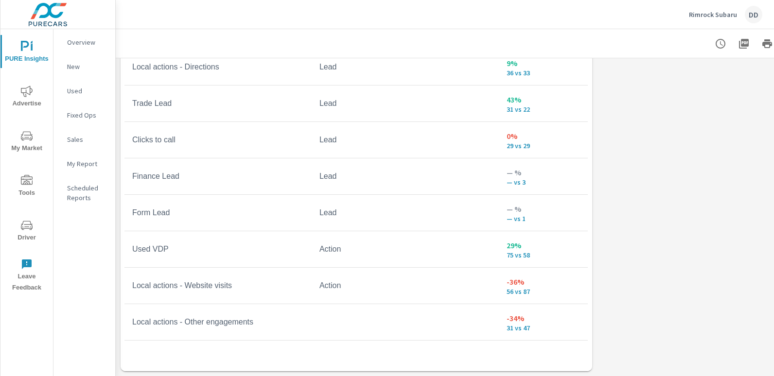
scroll to position [89, 0]
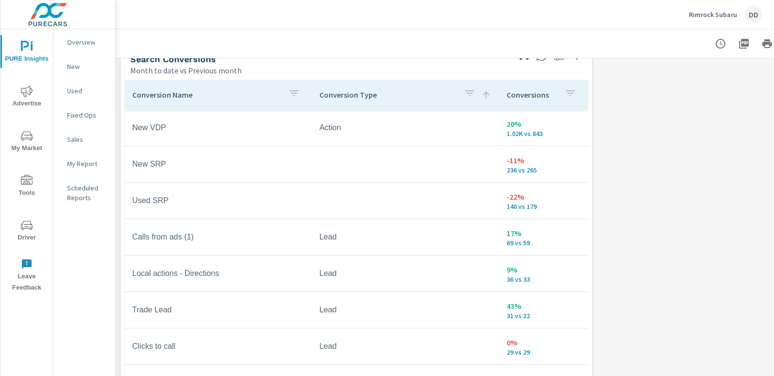
scroll to position [1137, 0]
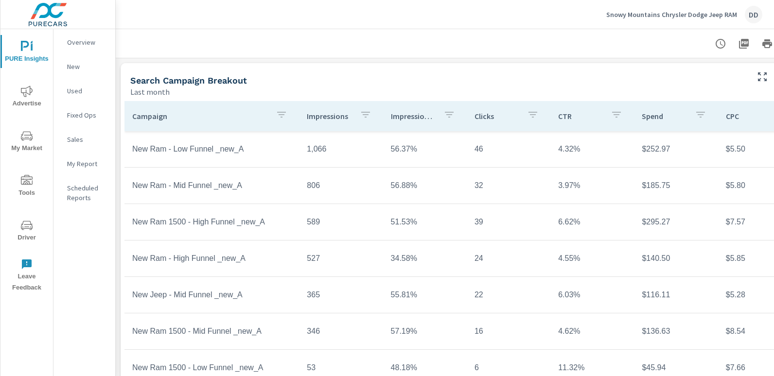
scroll to position [0, 69]
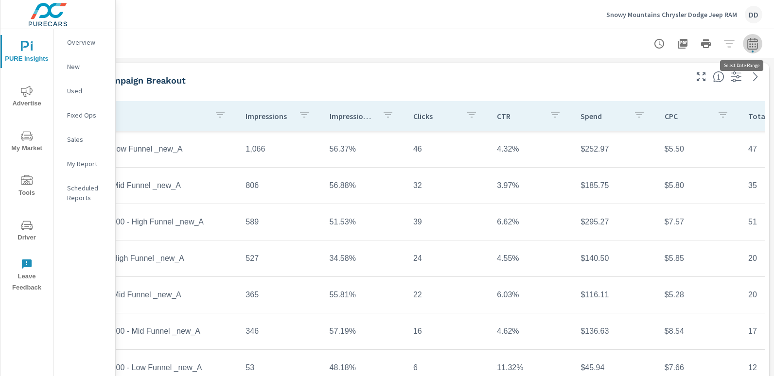
click at [752, 45] on button "button" at bounding box center [752, 43] width 19 height 19
select select "Last month"
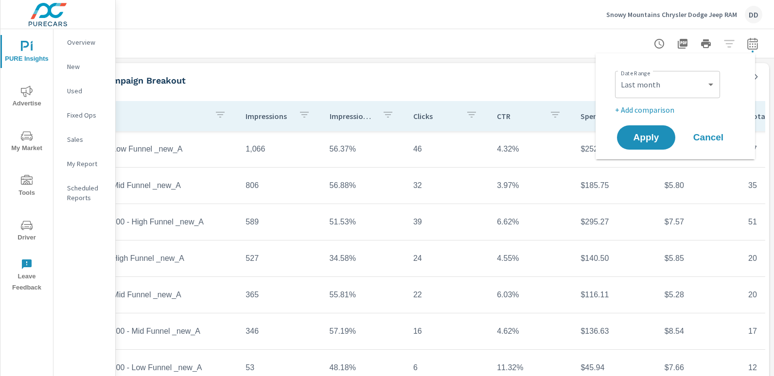
click at [646, 104] on p "+ Add comparison" at bounding box center [677, 110] width 124 height 12
select select "Previous period"
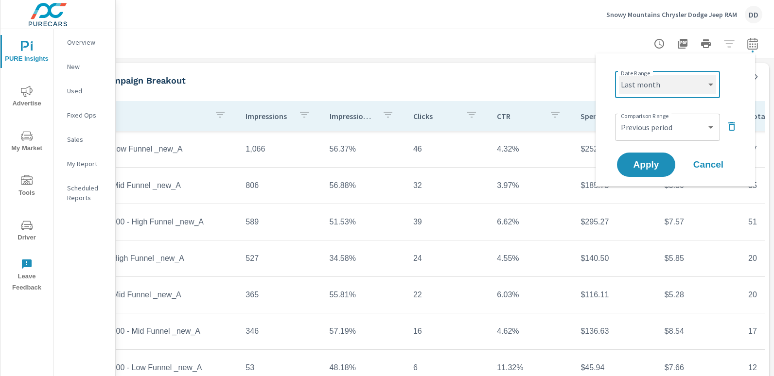
click at [649, 88] on select "Custom [DATE] Last week Last 7 days Last 14 days Last 30 days Last 45 days Last…" at bounding box center [667, 84] width 97 height 19
click at [619, 75] on select "Custom [DATE] Last week Last 7 days Last 14 days Last 30 days Last 45 days Last…" at bounding box center [667, 84] width 97 height 19
select select "Month to date"
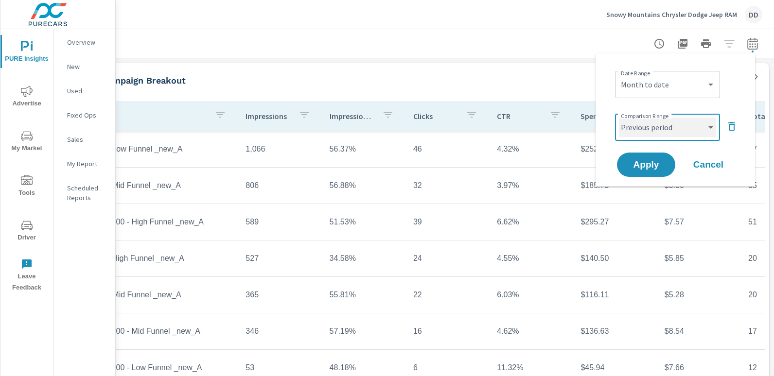
click at [644, 128] on select "Custom Previous period Previous month Previous year" at bounding box center [667, 127] width 97 height 19
click at [619, 118] on select "Custom Previous period Previous month Previous year" at bounding box center [667, 127] width 97 height 19
select select "custom"
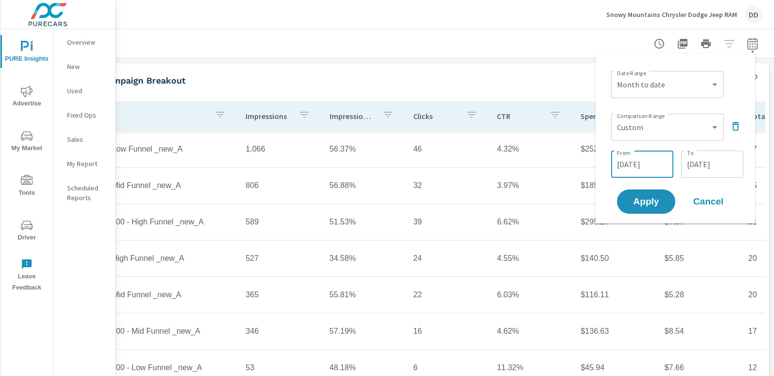
click at [631, 159] on input "07/21/2025" at bounding box center [642, 164] width 54 height 19
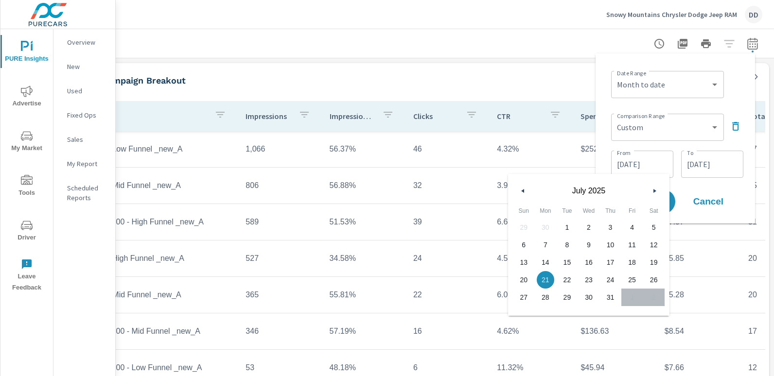
click at [564, 221] on span "1" at bounding box center [567, 227] width 22 height 13
type input "[DATE]"
click at [710, 162] on input "07/31/2025" at bounding box center [712, 164] width 54 height 19
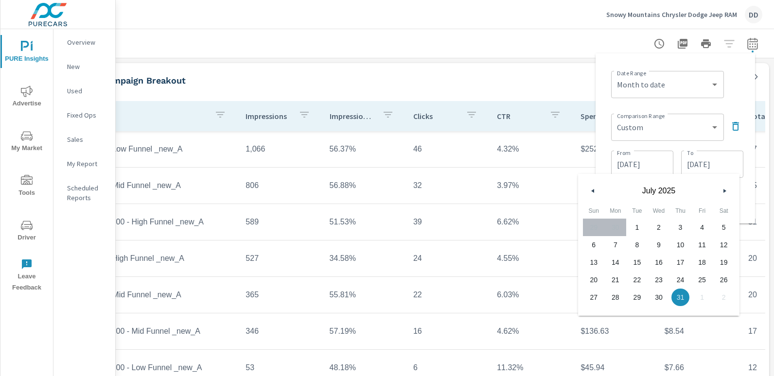
click at [705, 239] on span "11" at bounding box center [702, 245] width 22 height 13
type input "[DATE]"
click at [724, 92] on div "Date Range Custom [DATE] Last week Last 7 days Last 14 days Last 30 days Last 4…" at bounding box center [677, 83] width 132 height 33
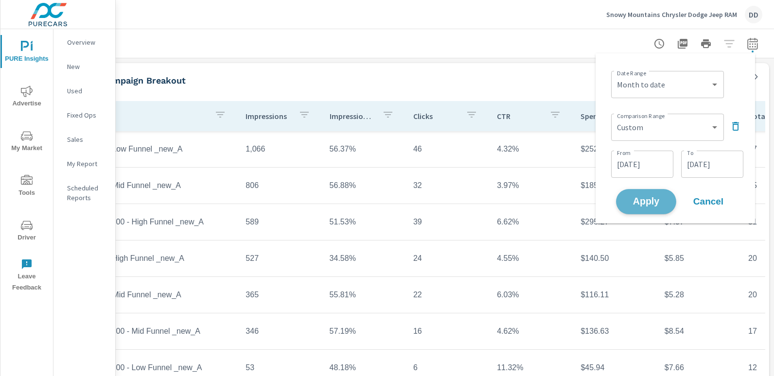
click at [654, 197] on span "Apply" at bounding box center [646, 201] width 40 height 9
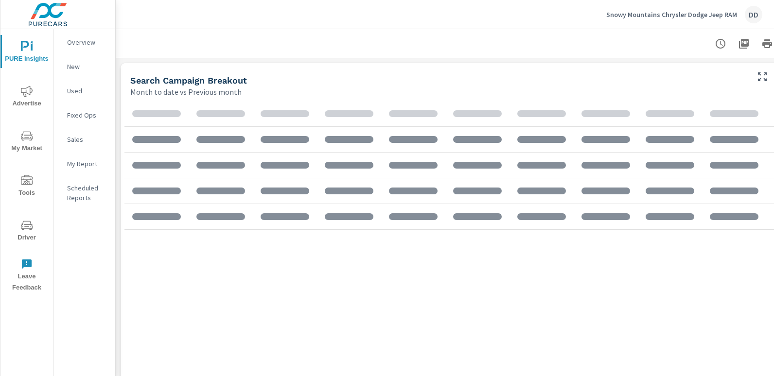
scroll to position [1250, 735]
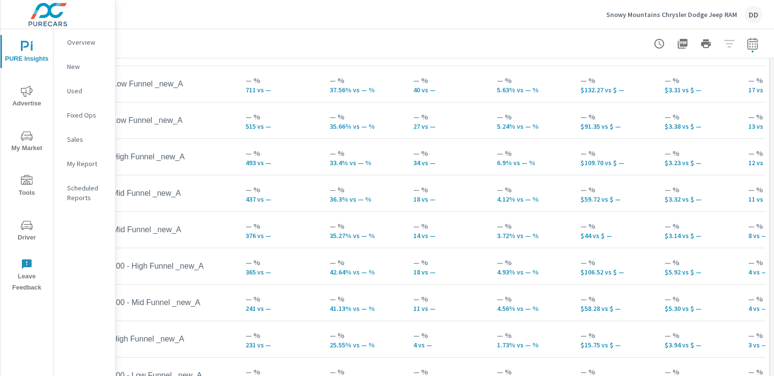
scroll to position [25, 69]
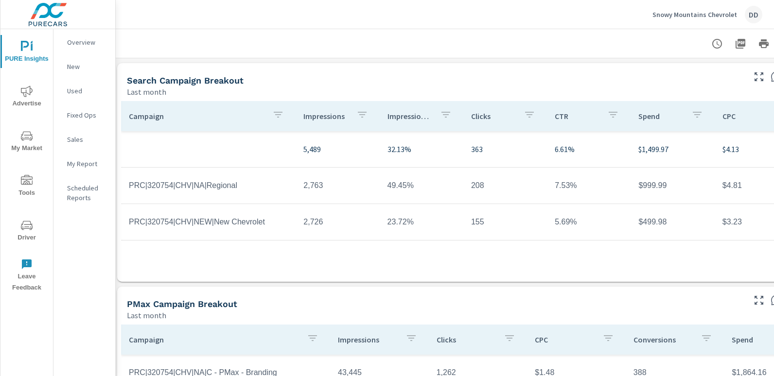
scroll to position [0, 69]
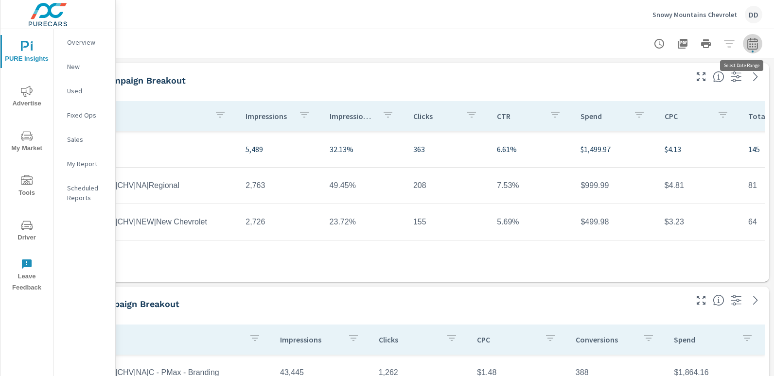
click at [747, 48] on icon "button" at bounding box center [753, 44] width 12 height 12
select select "Last month"
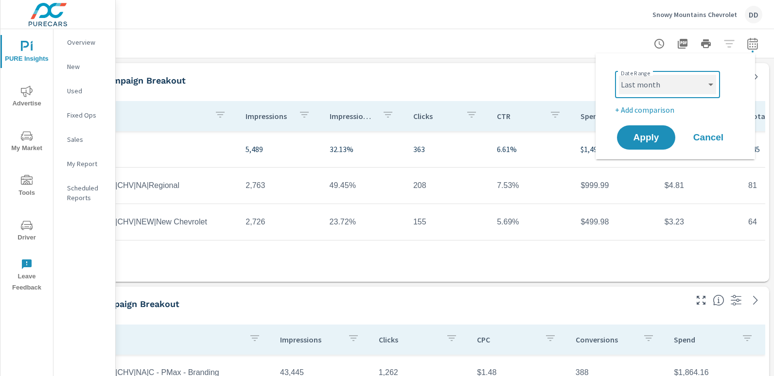
click at [676, 88] on select "Custom [DATE] Last week Last 7 days Last 14 days Last 30 days Last 45 days Last…" at bounding box center [667, 84] width 97 height 19
click at [603, 112] on div "Date Range Custom [DATE] Last week Last 7 days Last 14 days Last 30 days Last 4…" at bounding box center [675, 106] width 159 height 106
click at [624, 109] on p "+ Add comparison" at bounding box center [677, 110] width 124 height 12
select select "Previous period"
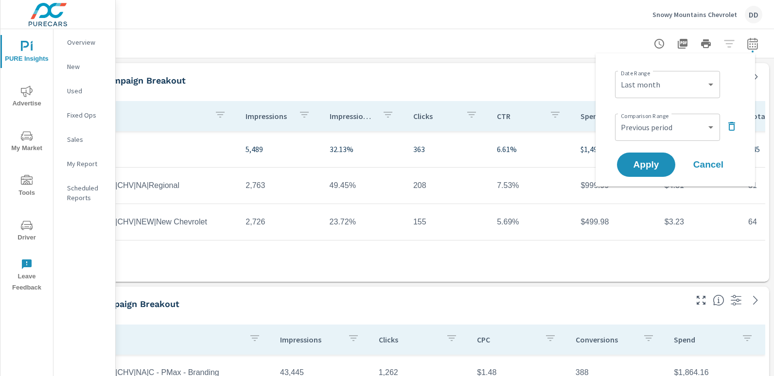
click at [641, 99] on div "Date Range Custom [DATE] Last week Last 7 days Last 14 days Last 30 days Last 4…" at bounding box center [677, 83] width 124 height 33
click at [647, 87] on select "Custom [DATE] Last week Last 7 days Last 14 days Last 30 days Last 45 days Last…" at bounding box center [667, 84] width 97 height 19
click at [619, 75] on select "Custom [DATE] Last week Last 7 days Last 14 days Last 30 days Last 45 days Last…" at bounding box center [667, 84] width 97 height 19
select select "Month to date"
click at [639, 127] on select "Custom Previous period Previous month Previous year" at bounding box center [667, 127] width 97 height 19
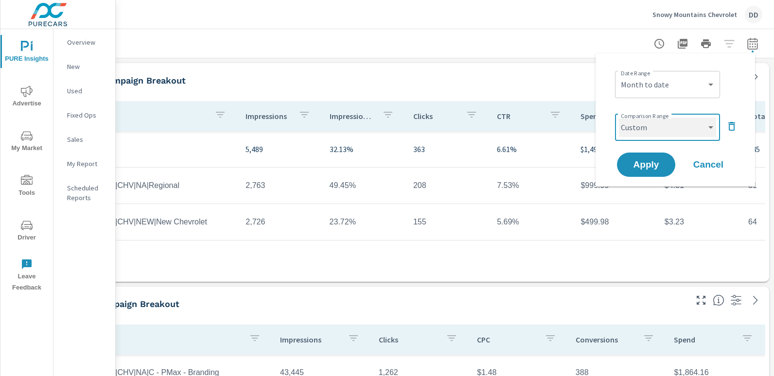
click at [619, 118] on select "Custom Previous period Previous month Previous year" at bounding box center [667, 127] width 97 height 19
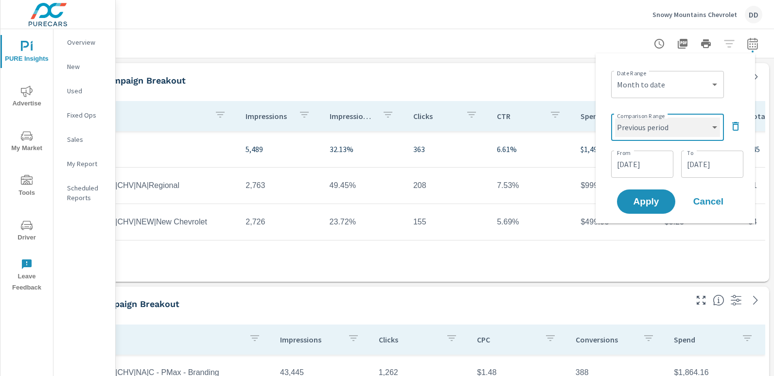
select select "custom"
click at [646, 164] on input "[DATE]" at bounding box center [642, 164] width 54 height 19
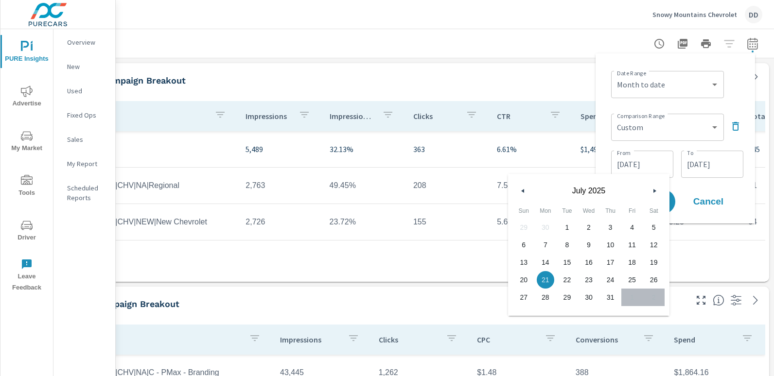
click at [560, 229] on span "1" at bounding box center [567, 227] width 22 height 13
type input "[DATE]"
click at [724, 161] on input "[DATE]" at bounding box center [712, 164] width 54 height 19
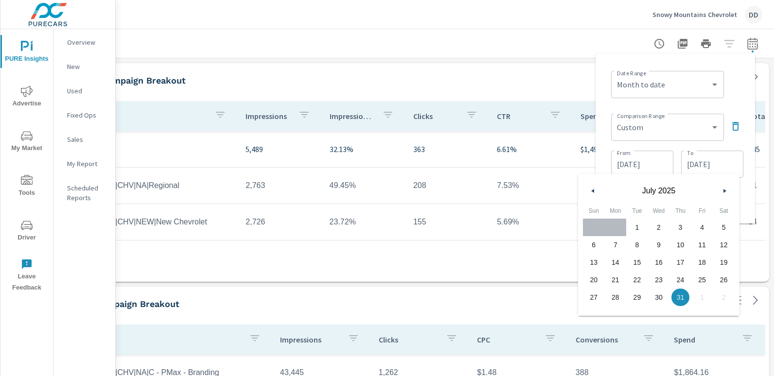
click at [700, 245] on span "11" at bounding box center [702, 245] width 22 height 13
type input "[DATE]"
click at [732, 77] on div "Date Range Custom [DATE] Last week Last 7 days Last 14 days Last 30 days Last 4…" at bounding box center [677, 83] width 132 height 33
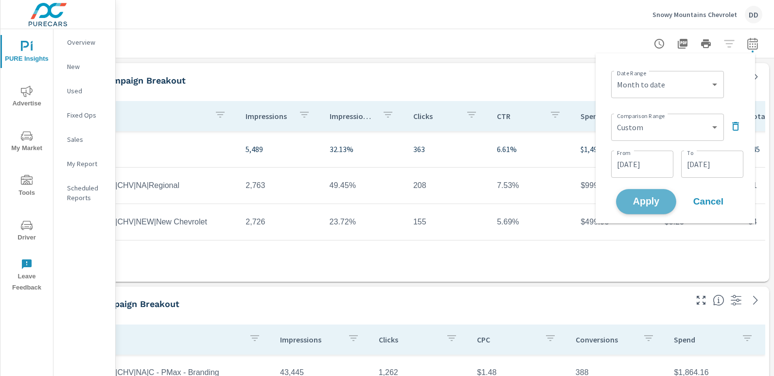
click at [666, 200] on span "Apply" at bounding box center [646, 201] width 40 height 9
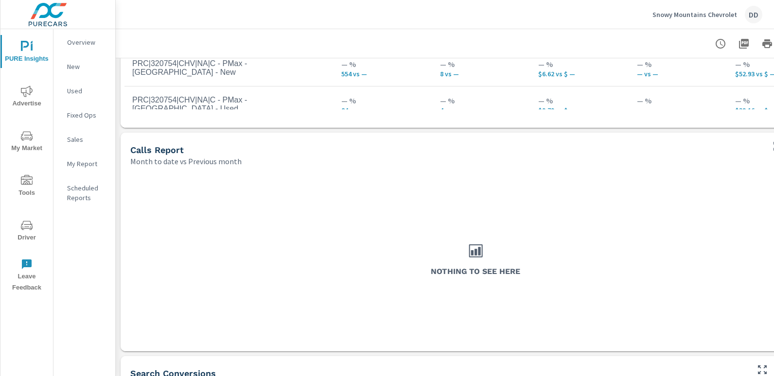
scroll to position [123, 0]
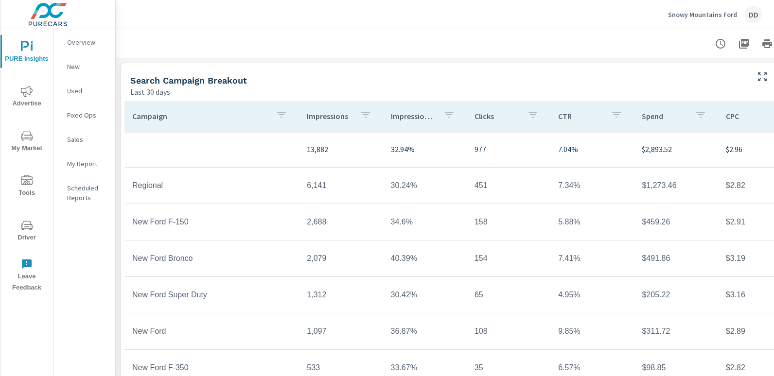
scroll to position [0, 69]
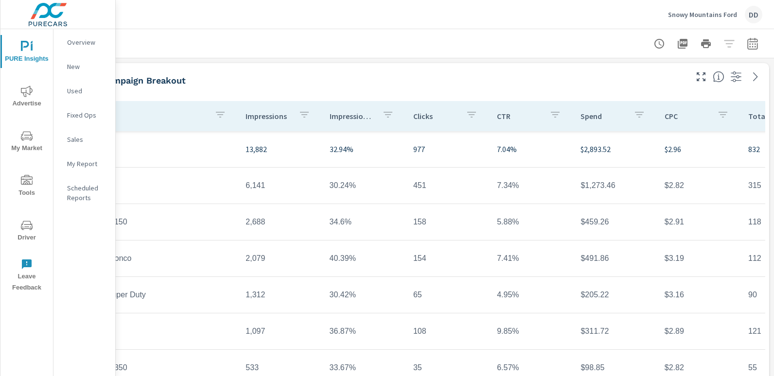
click at [747, 29] on header "Snowy Mountains Ford DD" at bounding box center [445, 14] width 658 height 29
click at [747, 44] on icon "button" at bounding box center [753, 44] width 12 height 12
select select "Last 30 days"
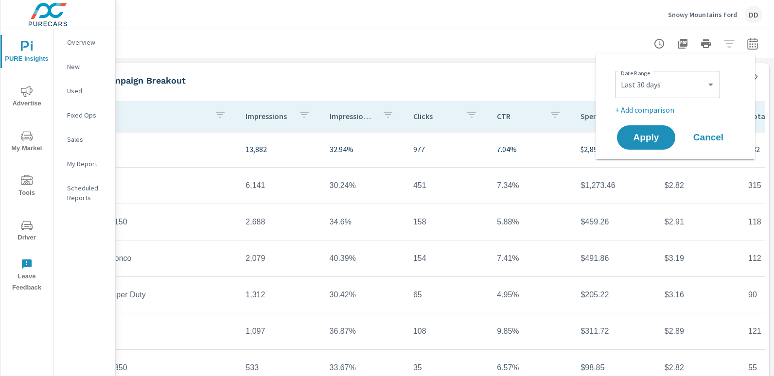
click at [654, 101] on div "Date Range Custom [DATE] Last week Last 7 days Last 14 days Last 30 days Last 4…" at bounding box center [677, 91] width 124 height 49
click at [650, 110] on p "+ Add comparison" at bounding box center [677, 110] width 124 height 12
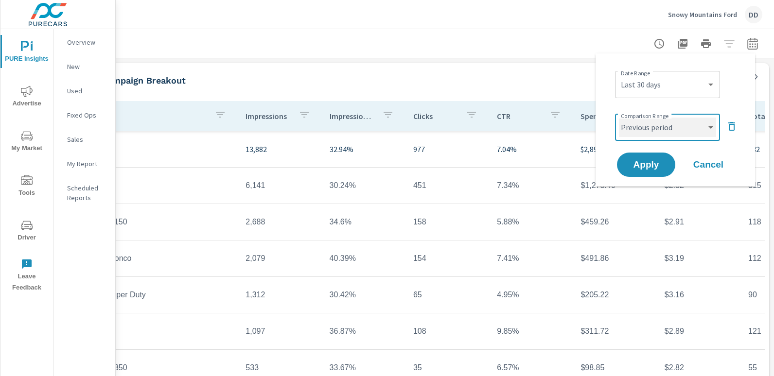
click at [648, 132] on select "Custom Previous period Previous month Previous year" at bounding box center [667, 127] width 97 height 19
click at [619, 118] on select "Custom Previous period Previous month Previous year" at bounding box center [667, 127] width 97 height 19
select select "custom"
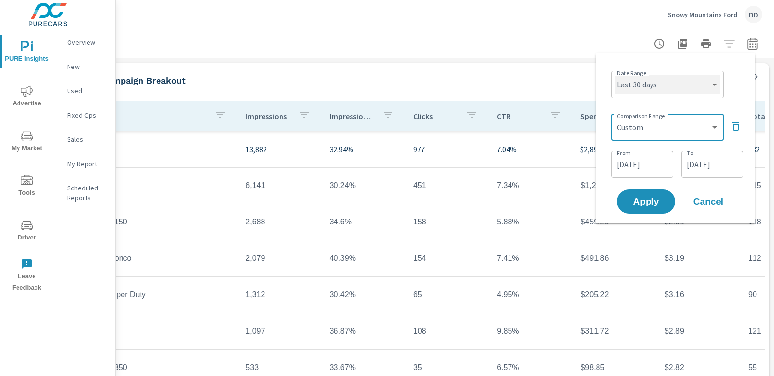
click at [658, 87] on select "Custom [DATE] Last week Last 7 days Last 14 days Last 30 days Last 45 days Last…" at bounding box center [667, 84] width 105 height 19
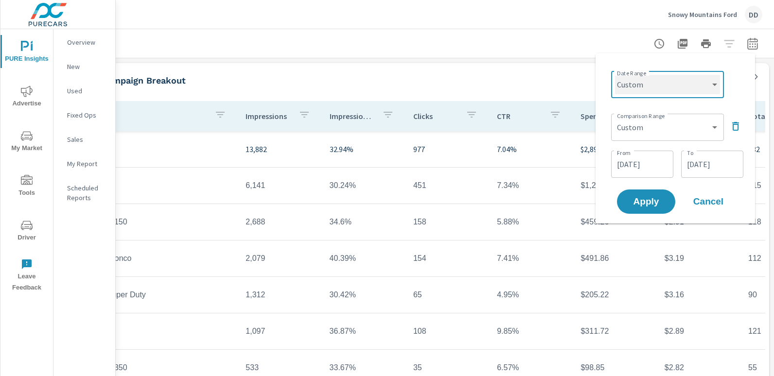
click at [615, 75] on select "Custom [DATE] Last week Last 7 days Last 14 days Last 30 days Last 45 days Last…" at bounding box center [667, 84] width 105 height 19
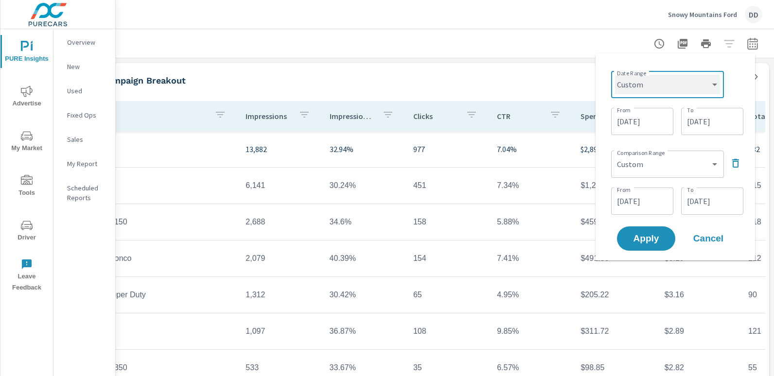
click at [699, 87] on select "Custom [DATE] Last week Last 7 days Last 14 days Last 30 days Last 45 days Last…" at bounding box center [667, 84] width 105 height 19
click at [615, 75] on select "Custom [DATE] Last week Last 7 days Last 14 days Last 30 days Last 45 days Last…" at bounding box center [667, 84] width 105 height 19
select select "Month to date"
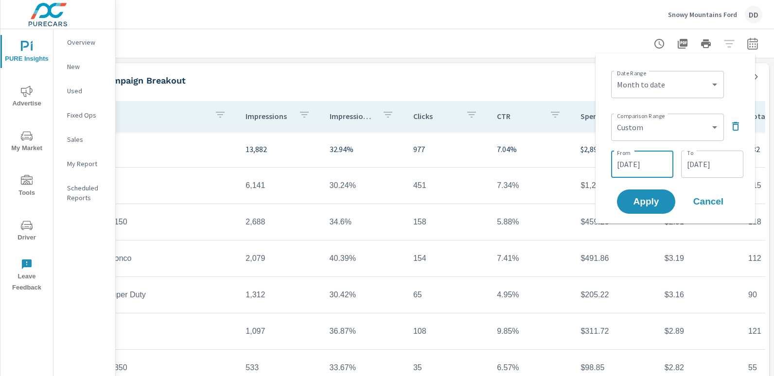
click at [642, 169] on input "[DATE]" at bounding box center [642, 164] width 54 height 19
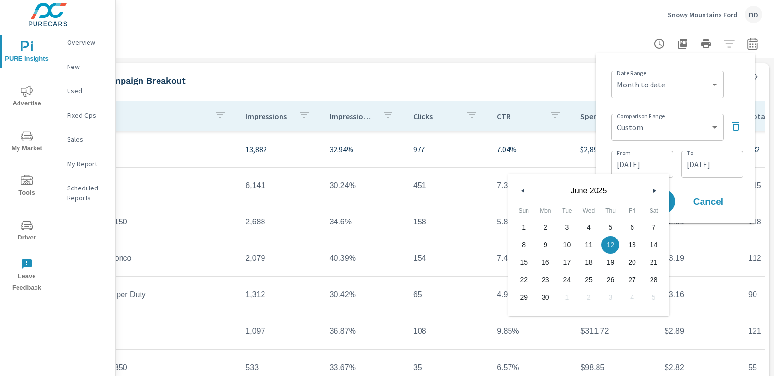
click at [524, 227] on span "1" at bounding box center [524, 227] width 22 height 13
click at [731, 162] on input "[DATE]" at bounding box center [712, 164] width 54 height 19
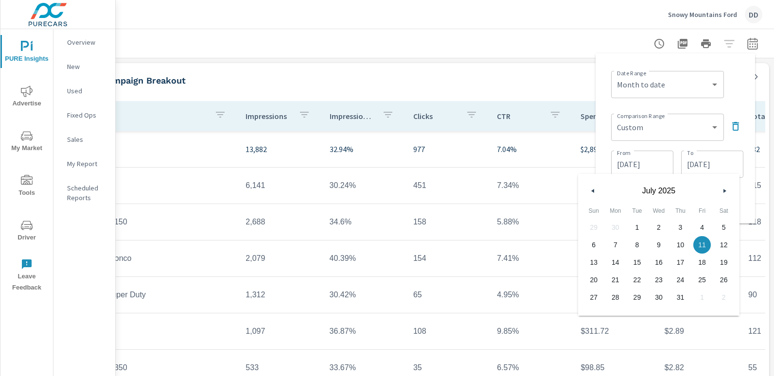
click at [701, 239] on span "11" at bounding box center [702, 245] width 22 height 13
click at [731, 95] on div "Date Range Custom [DATE] Last week Last 7 days Last 14 days Last 30 days Last 4…" at bounding box center [677, 83] width 132 height 33
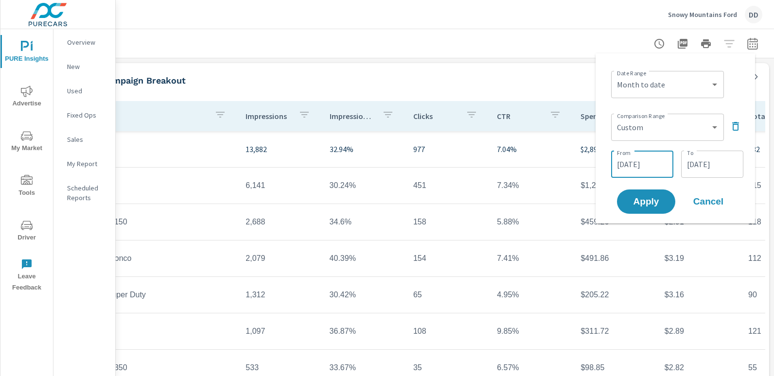
click at [646, 159] on input "[DATE]" at bounding box center [642, 164] width 54 height 19
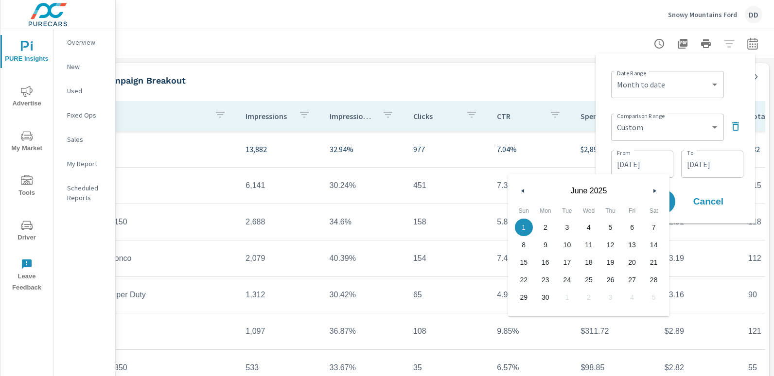
click at [655, 190] on icon "button" at bounding box center [655, 191] width 5 height 4
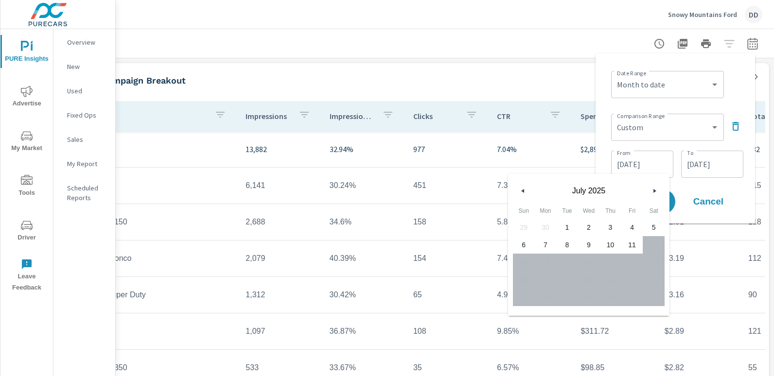
click at [563, 224] on span "1" at bounding box center [567, 227] width 22 height 13
type input "[DATE]"
click at [720, 98] on div "Custom [DATE] Last week Last 7 days Last 14 days Last 30 days Last 45 days Last…" at bounding box center [667, 84] width 113 height 27
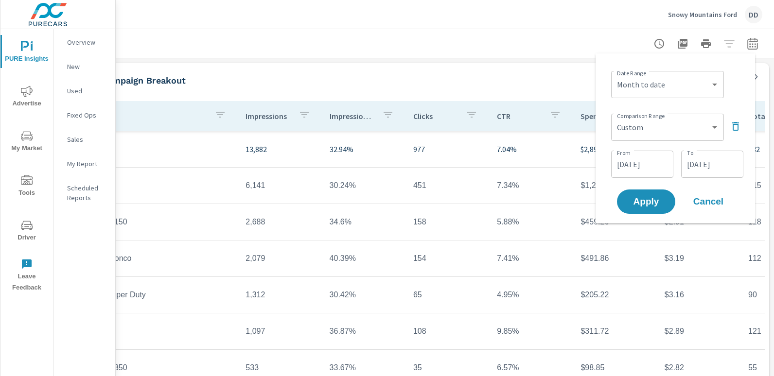
click at [740, 90] on div "Date Range Custom [DATE] Last week Last 7 days Last 14 days Last 30 days Last 4…" at bounding box center [677, 83] width 132 height 33
click at [659, 196] on button "Apply" at bounding box center [646, 201] width 60 height 25
